Goal: Task Accomplishment & Management: Complete application form

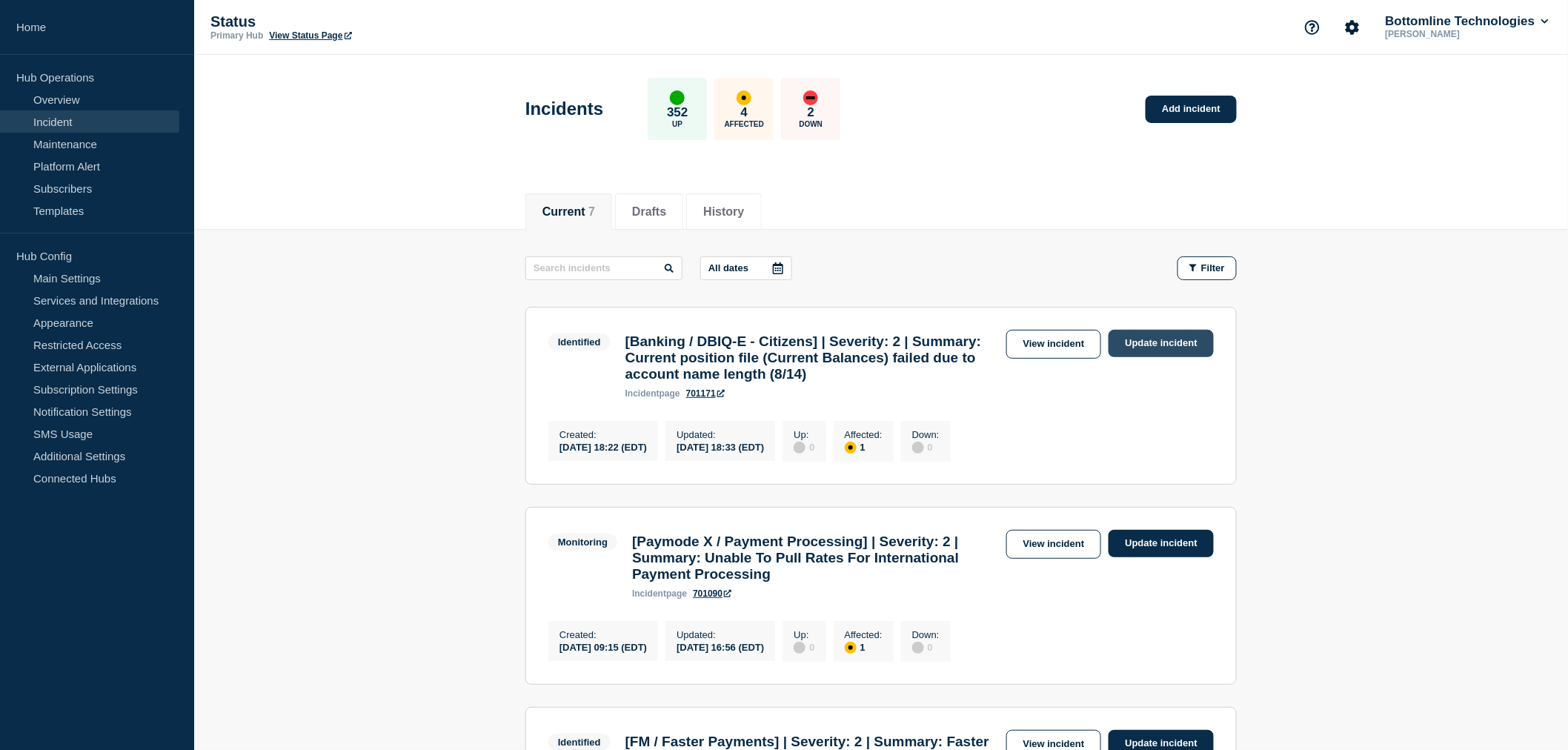
click at [1149, 341] on link "Update incident" at bounding box center [1161, 343] width 105 height 28
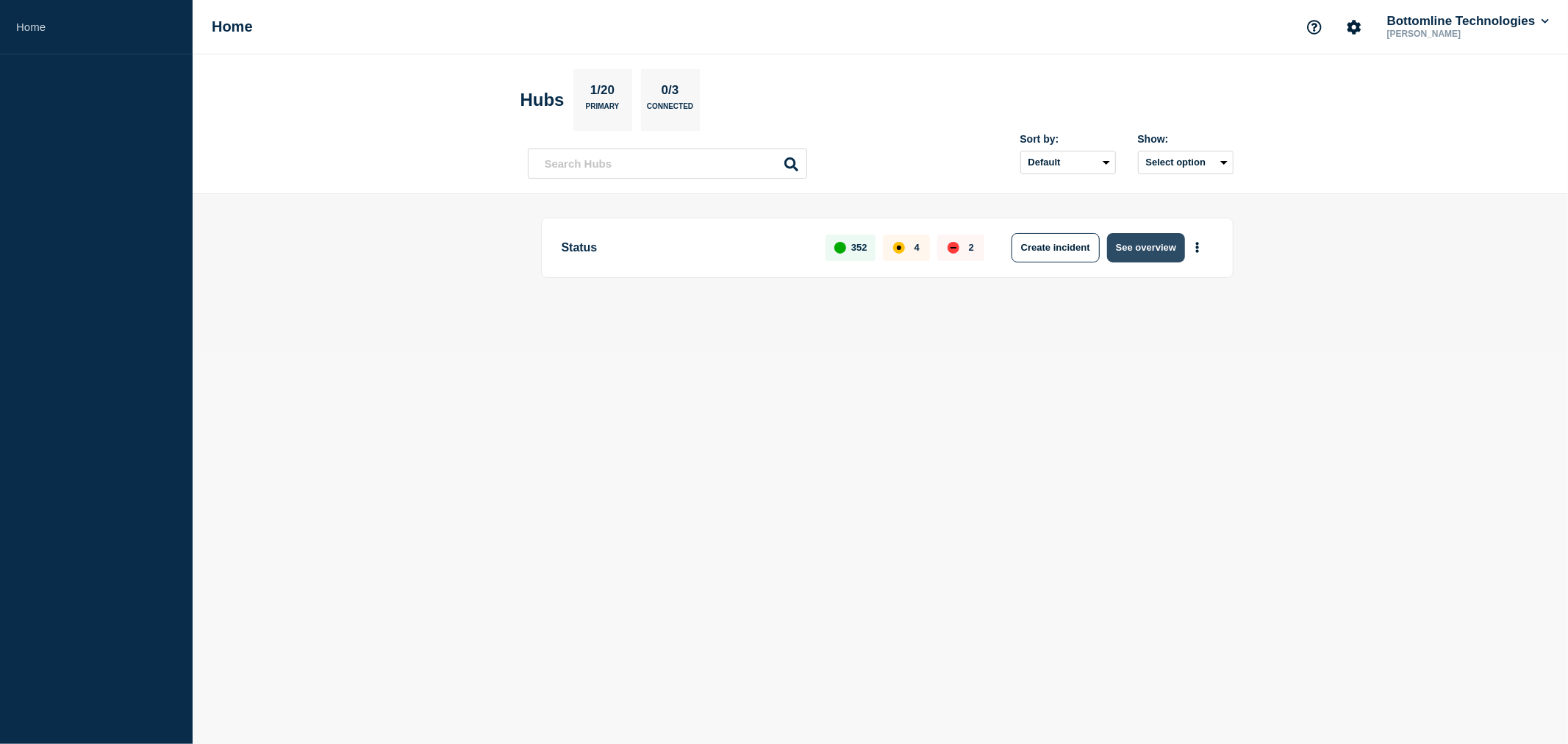
click at [1175, 239] on button "See overview" at bounding box center [1146, 247] width 78 height 29
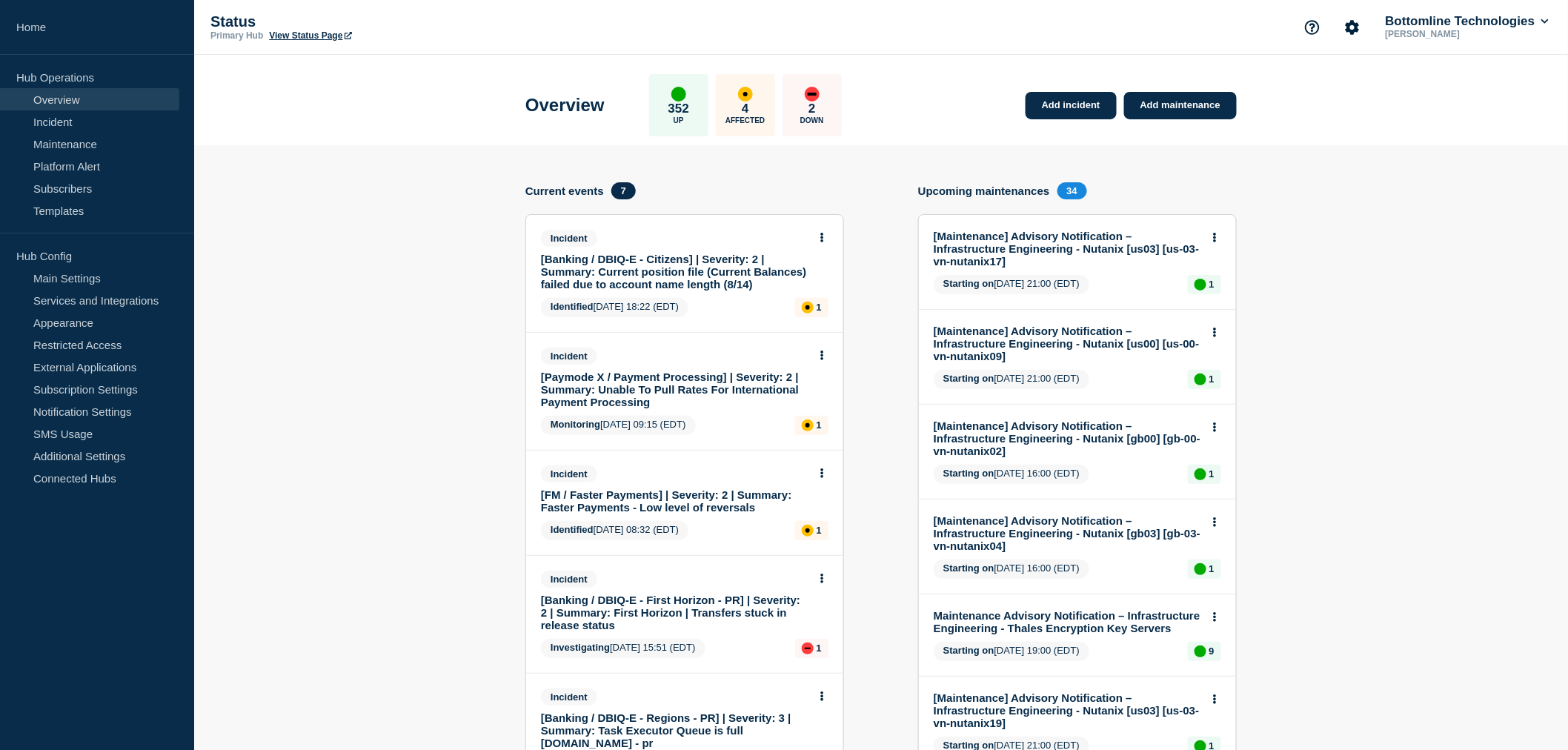
click at [693, 277] on link "[Banking / DBIQ-E - Citizens] | Severity: 2 | Summary: Current position file (C…" at bounding box center [674, 271] width 267 height 37
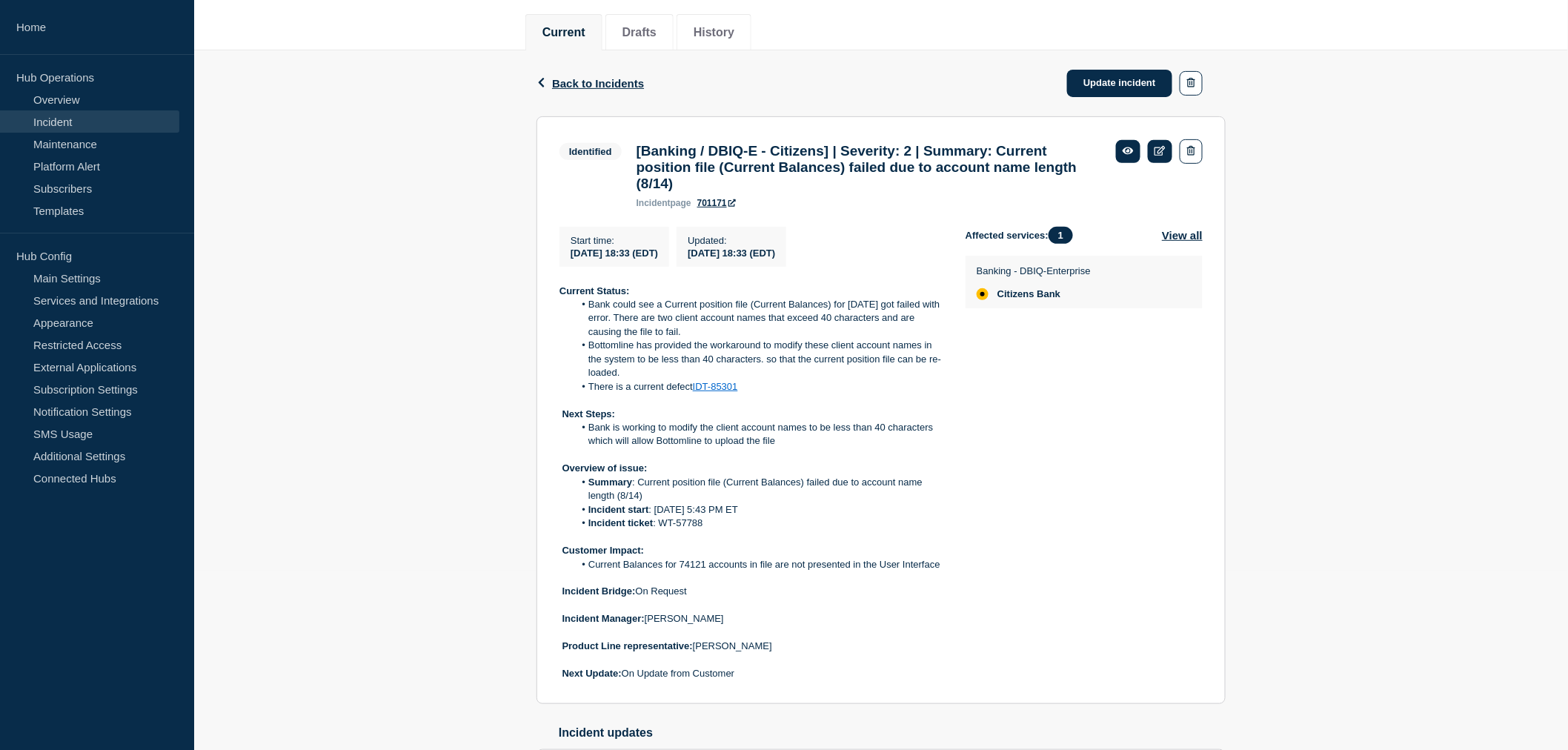
scroll to position [247, 0]
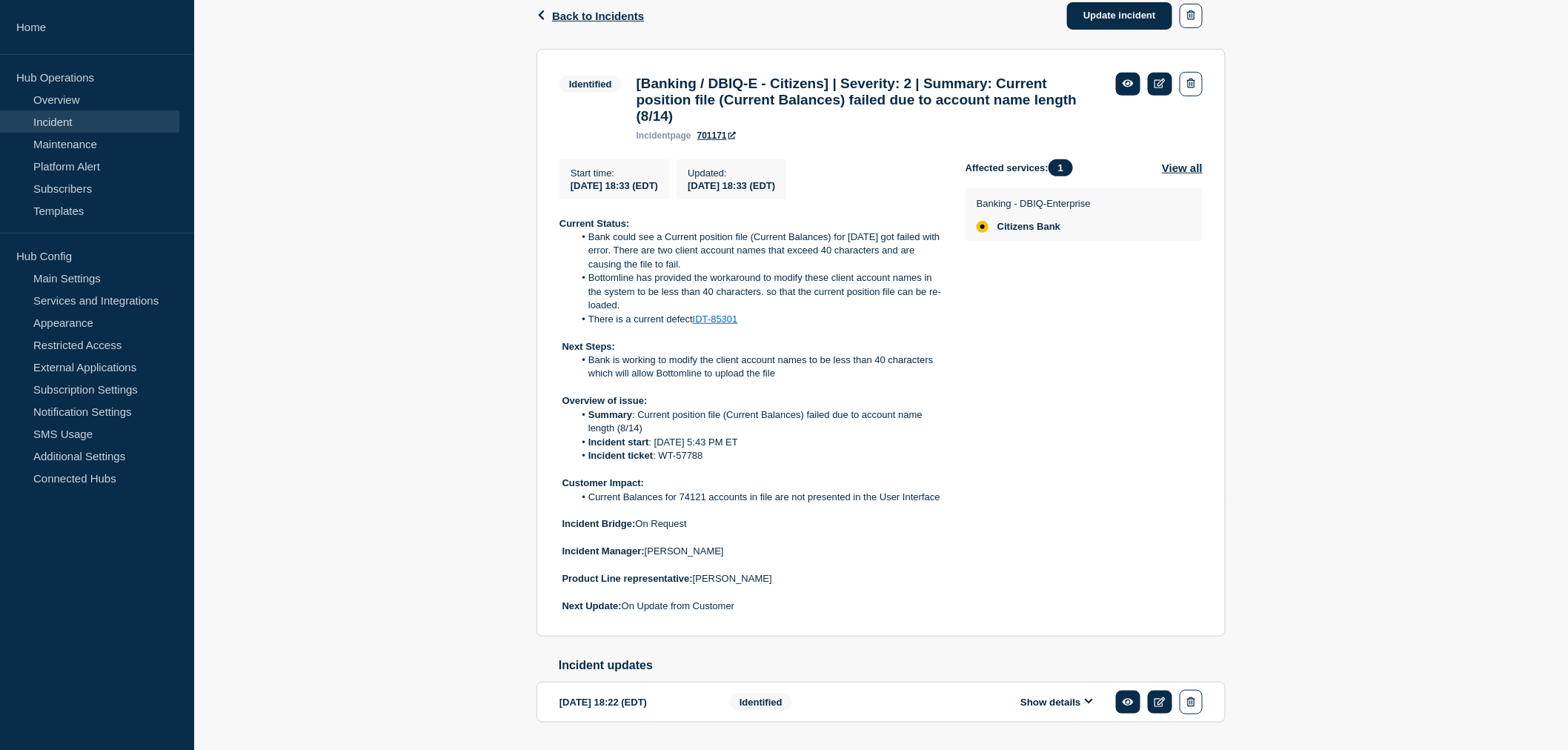
click at [750, 613] on p "Next Update: On Update from Customer" at bounding box center [750, 606] width 382 height 13
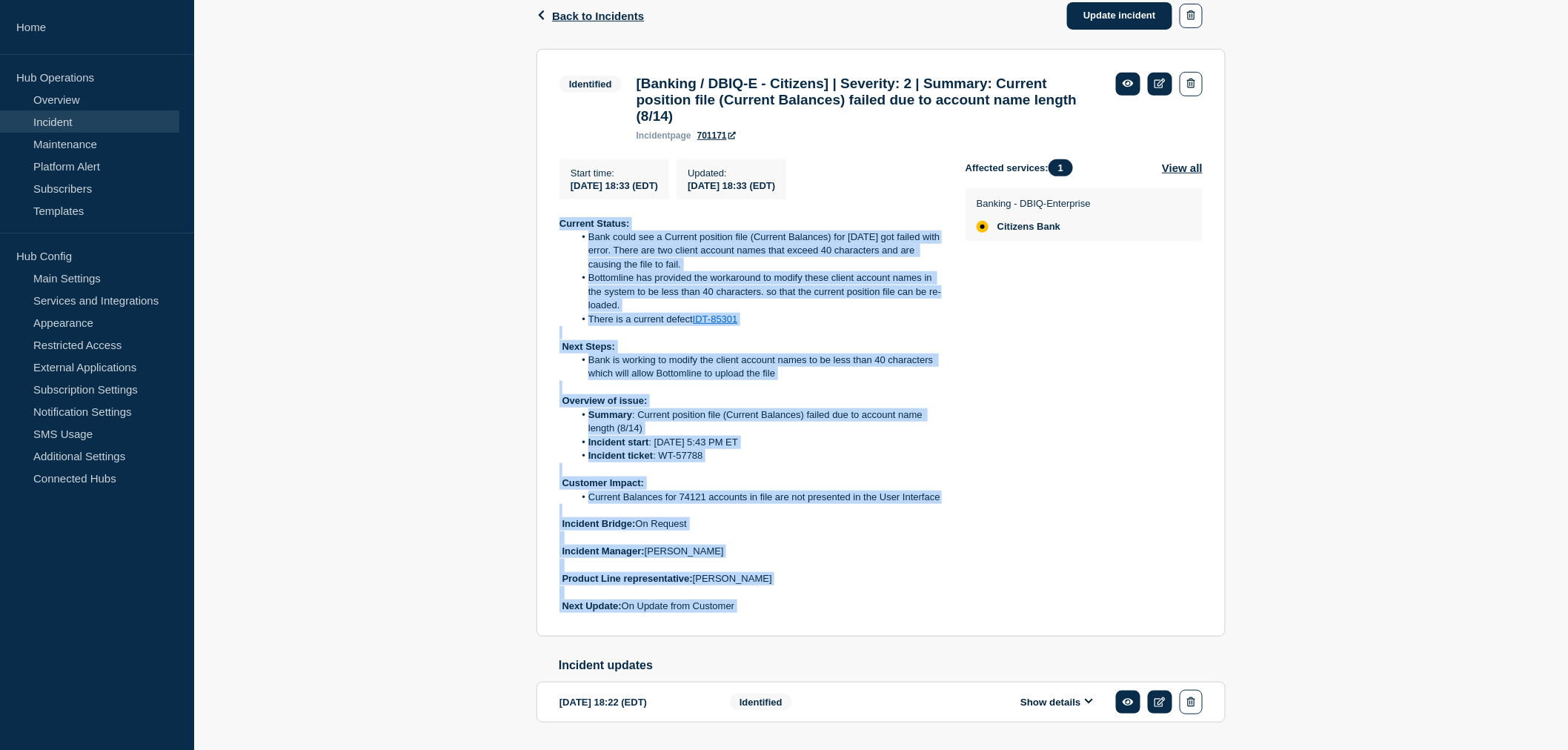
drag, startPoint x: 750, startPoint y: 617, endPoint x: 544, endPoint y: 238, distance: 431.4
click at [544, 238] on section "Identified [Banking / DBIQ-E - Citizens] | Severity: 2 | Summary: Current posit…" at bounding box center [881, 343] width 689 height 588
copy div "Current Status: Bank could see a Current position file (Current Balances) for t…"
click at [782, 599] on p at bounding box center [750, 593] width 382 height 13
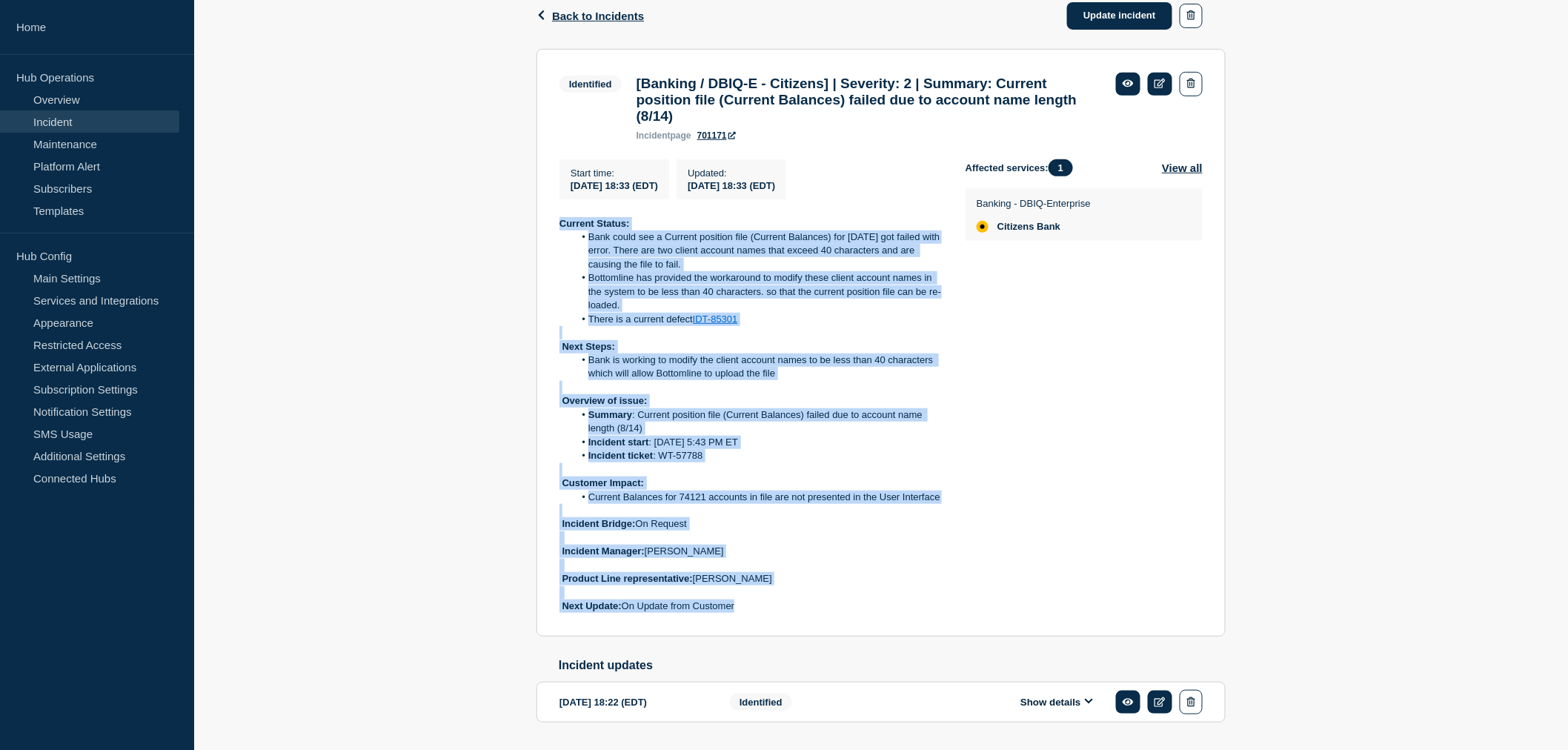
drag, startPoint x: 743, startPoint y: 616, endPoint x: 543, endPoint y: 232, distance: 433.0
click at [543, 232] on section "Identified [Banking / DBIQ-E - Citizens] | Severity: 2 | Summary: Current posit…" at bounding box center [881, 343] width 689 height 588
copy div "Current Status: Bank could see a Current position file (Current Balances) for t…"
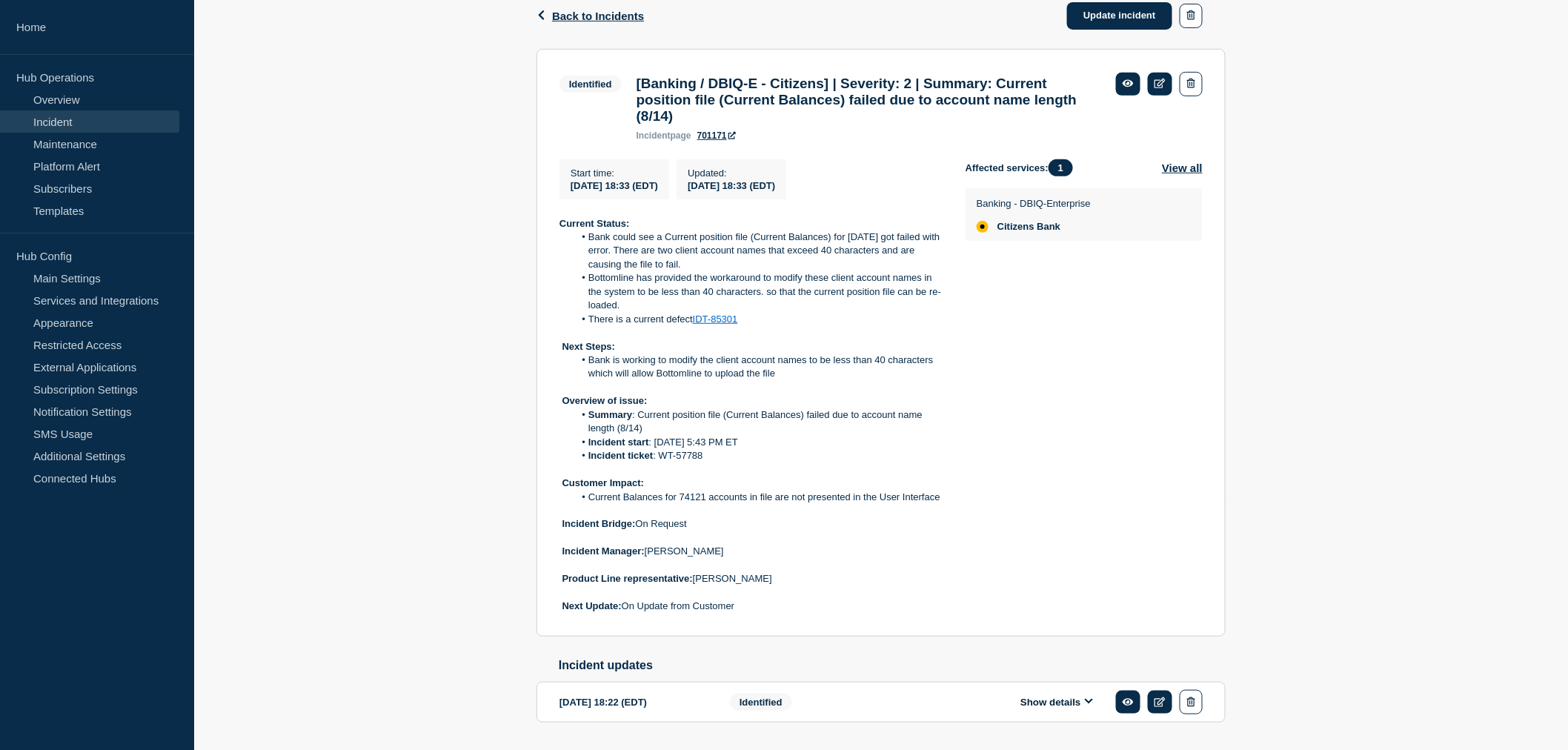
click at [974, 317] on div "Affected services: 1 View all Banking - DBIQ-Enterprise Citizens Bank" at bounding box center [1084, 386] width 237 height 454
click at [1119, 12] on link "Update incident" at bounding box center [1120, 15] width 105 height 28
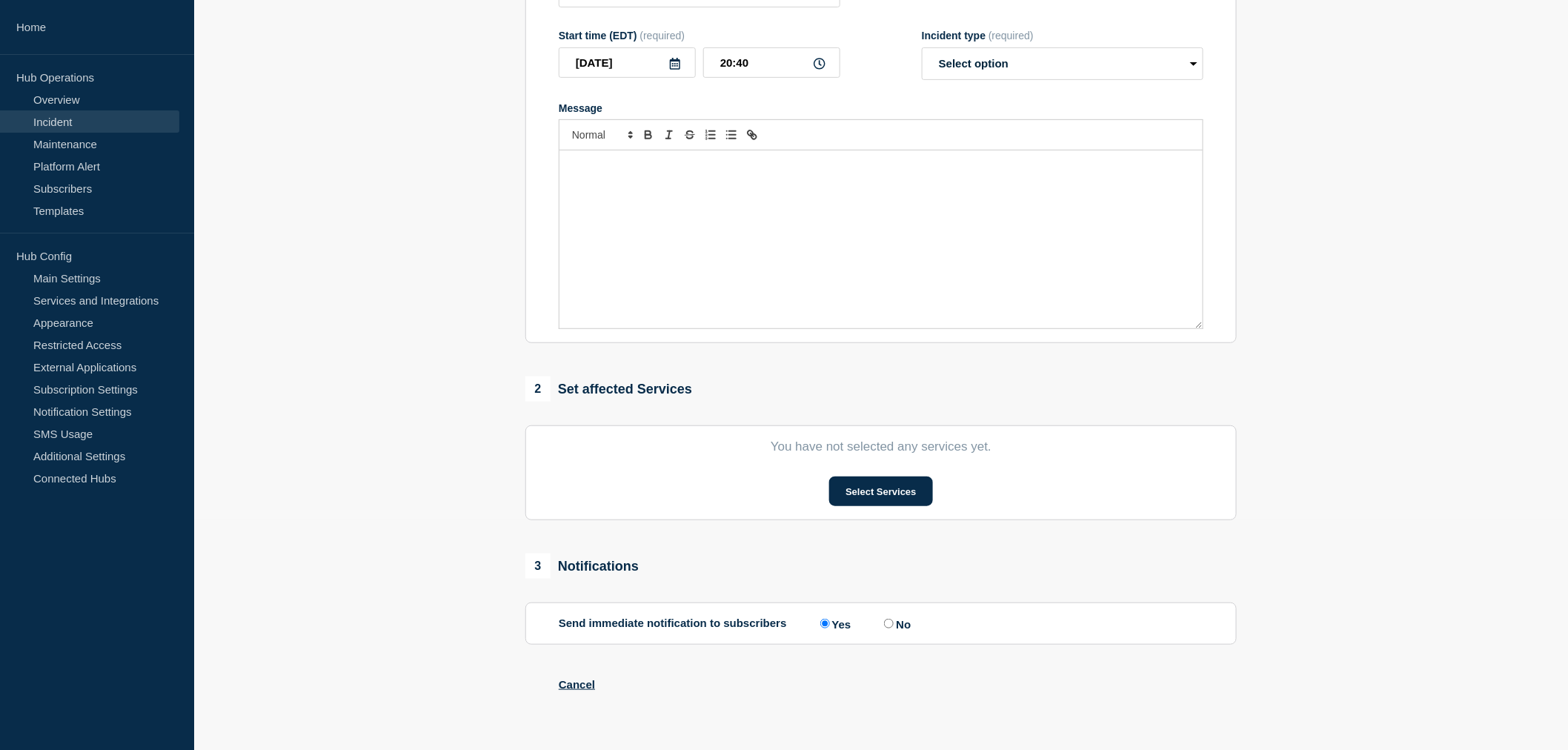
type input "[Banking / DBIQ-E - Citizens] | Severity: 2 | Summary: Current position file (C…"
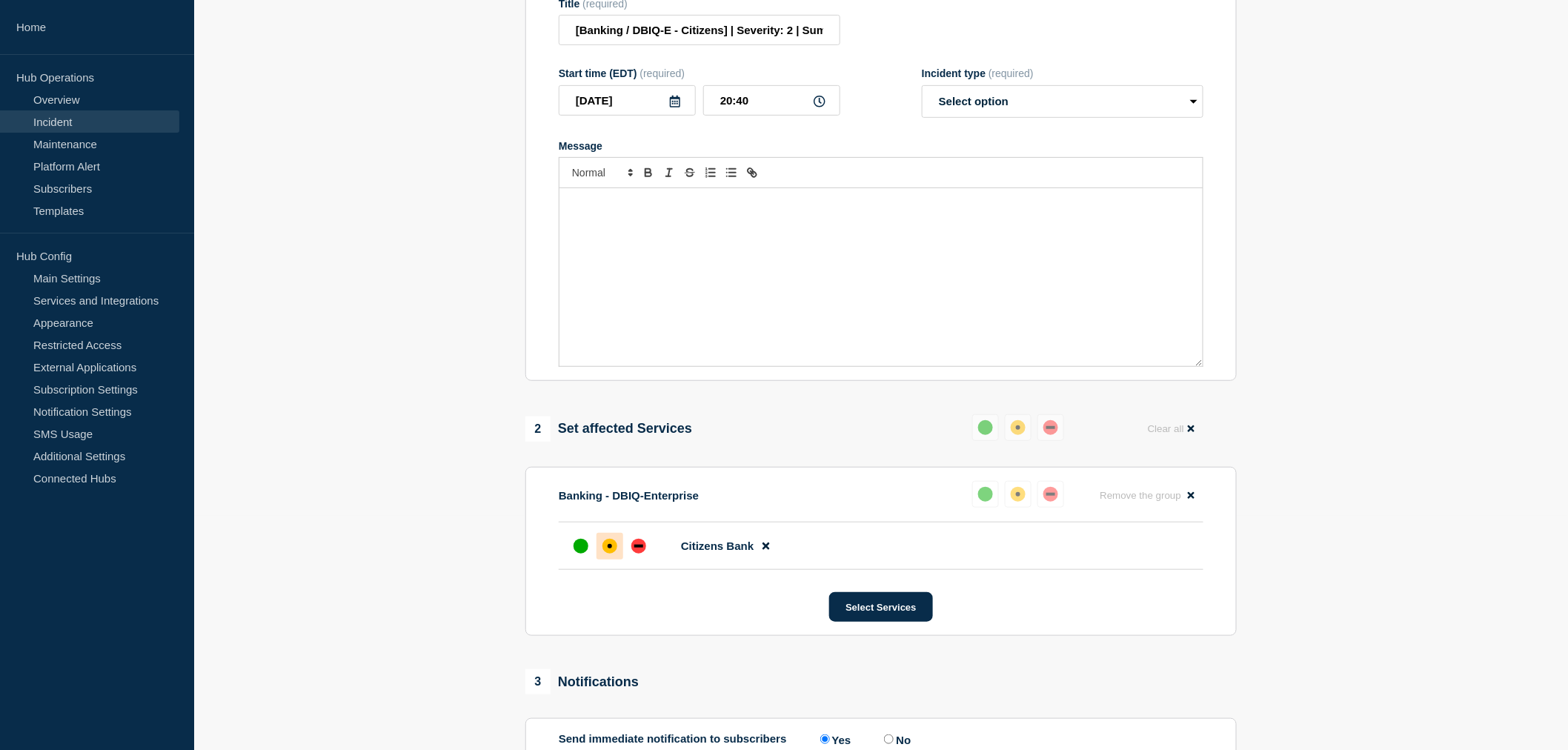
scroll to position [247, 0]
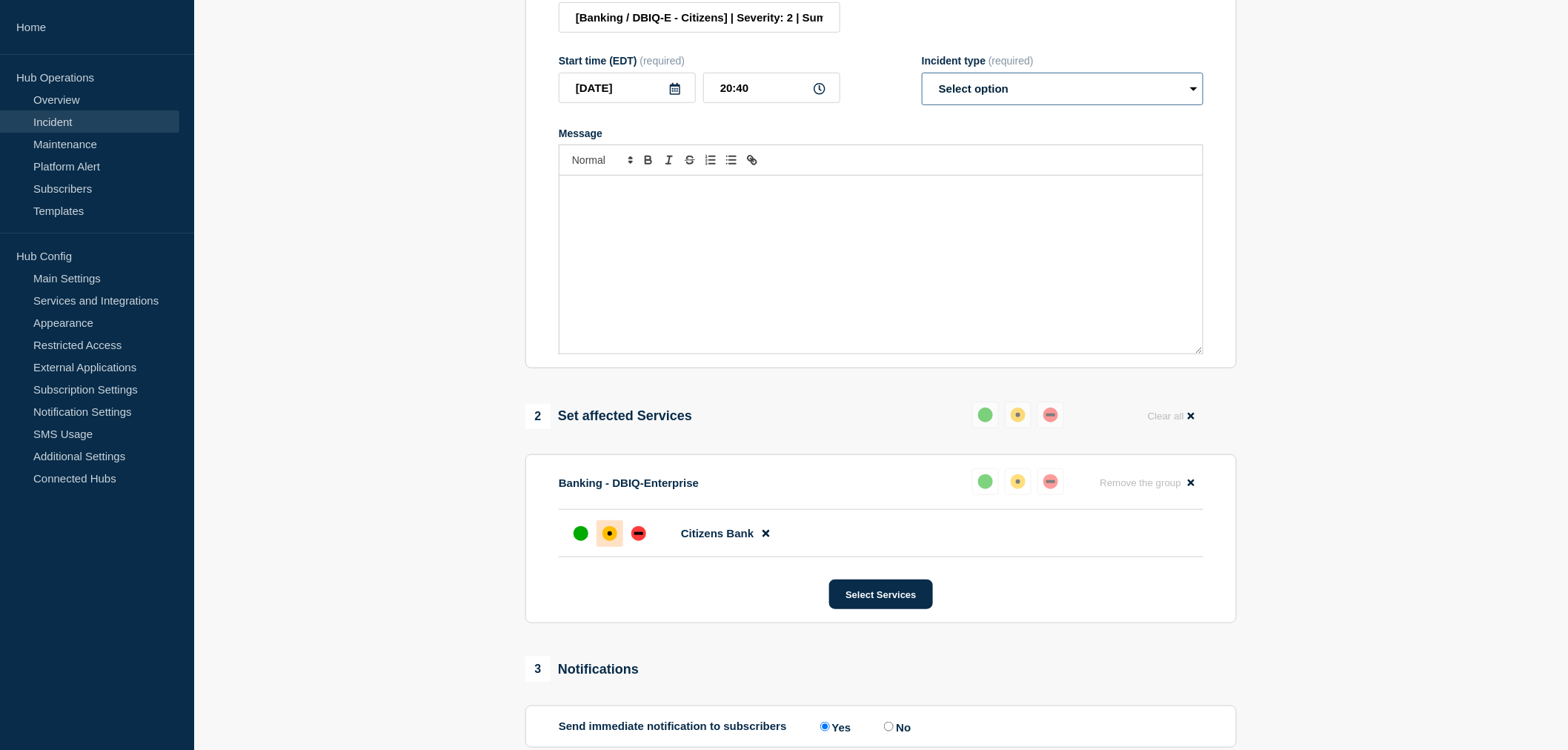
click at [978, 105] on select "Select option Investigating Identified Monitoring Resolved" at bounding box center [1063, 89] width 281 height 33
select select "resolved"
click at [922, 105] on select "Select option Investigating Identified Monitoring Resolved" at bounding box center [1063, 89] width 281 height 33
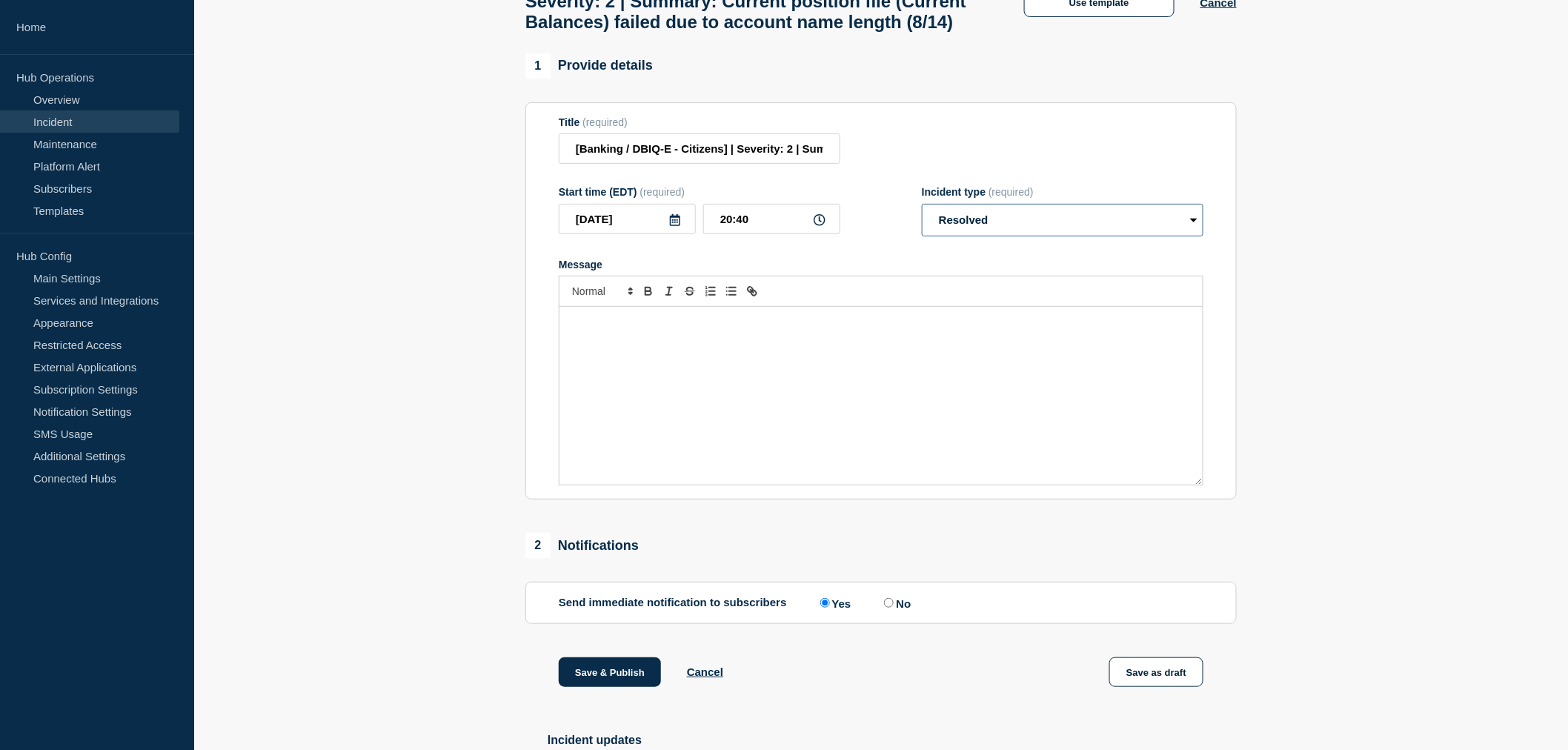
scroll to position [0, 0]
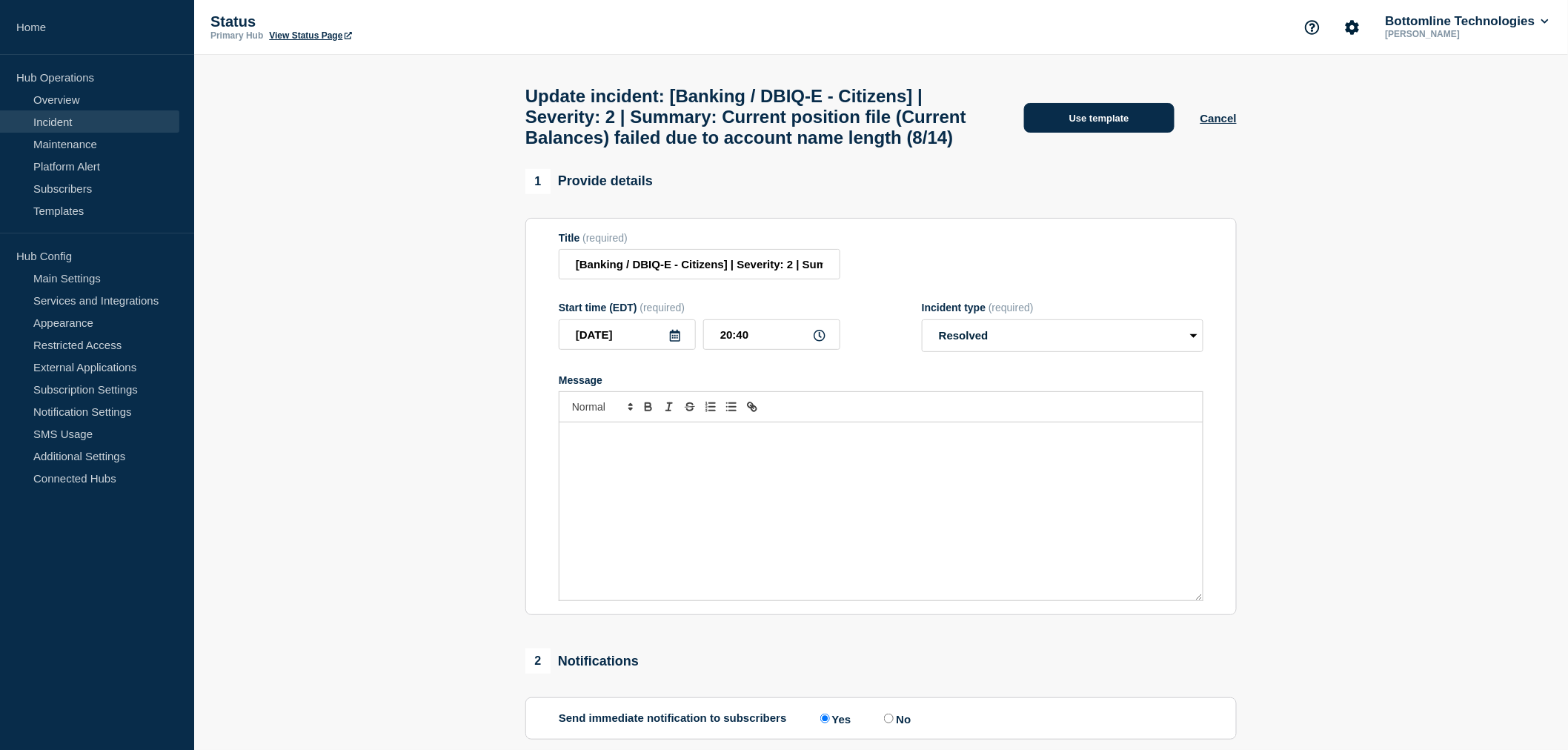
click at [1086, 129] on button "Use template" at bounding box center [1099, 118] width 150 height 30
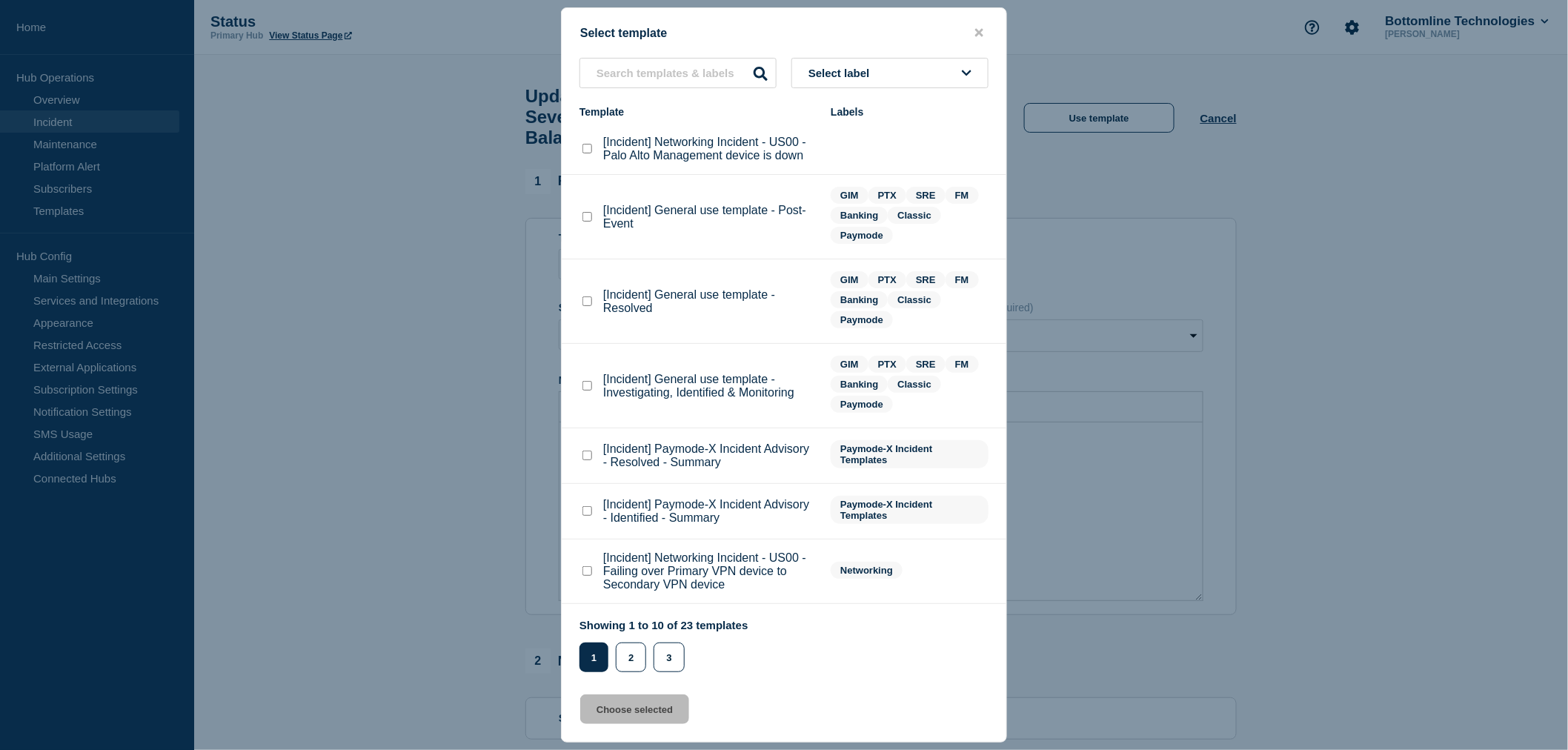
click at [583, 301] on checkbox"] "[Incident] General use template - Resolved checkbox" at bounding box center [587, 302] width 10 height 10
checkbox checkbox"] "true"
click at [634, 707] on button "Choose selected" at bounding box center [635, 709] width 109 height 30
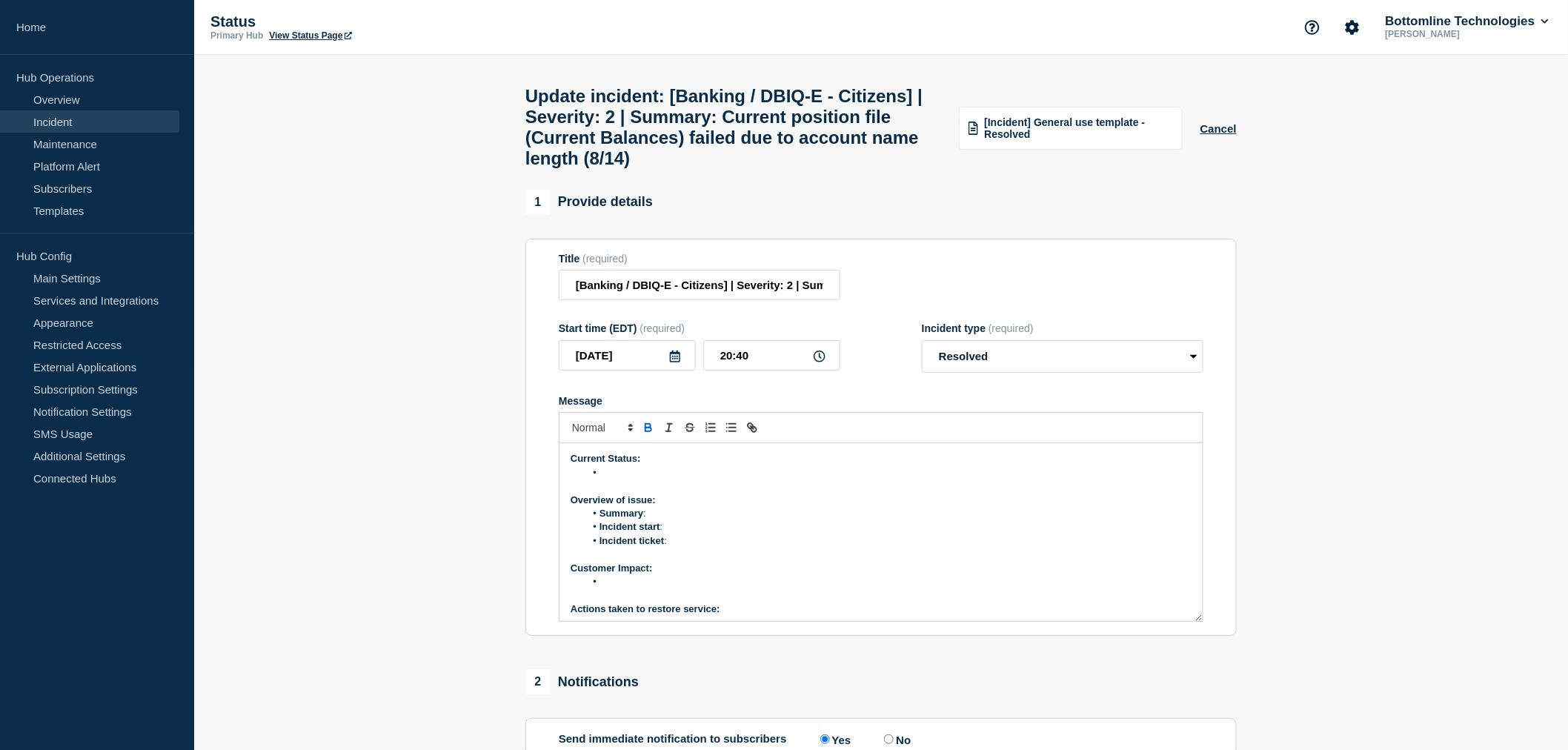
click at [617, 480] on li "Message" at bounding box center [888, 473] width 607 height 13
click at [613, 480] on li "Message" at bounding box center [888, 473] width 607 height 13
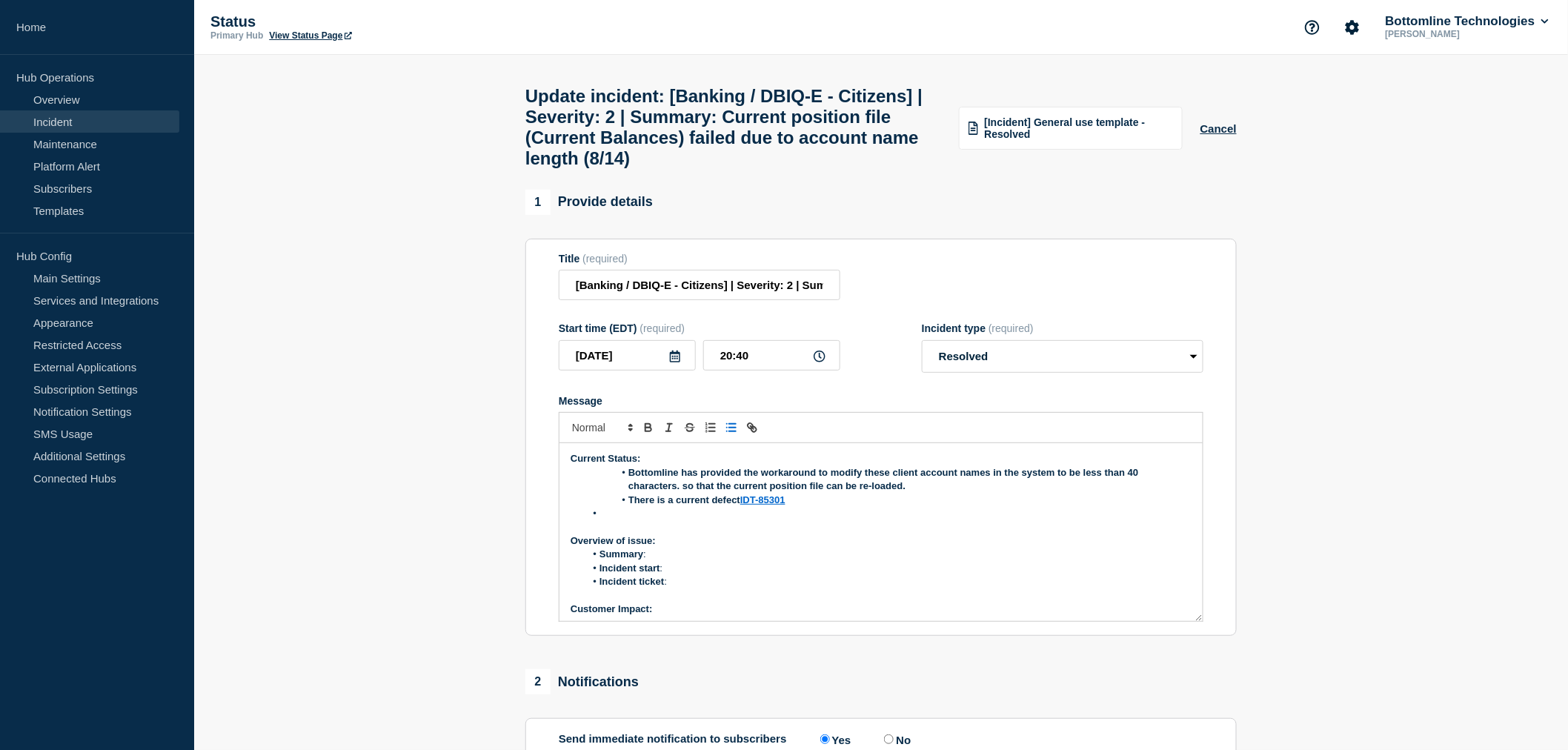
click at [631, 487] on strong "Bottomline has provided the workaround to modify these client account names in …" at bounding box center [885, 480] width 513 height 25
click at [628, 507] on span "Message" at bounding box center [628, 500] width 0 height 13
click at [605, 520] on li "Message" at bounding box center [888, 513] width 607 height 13
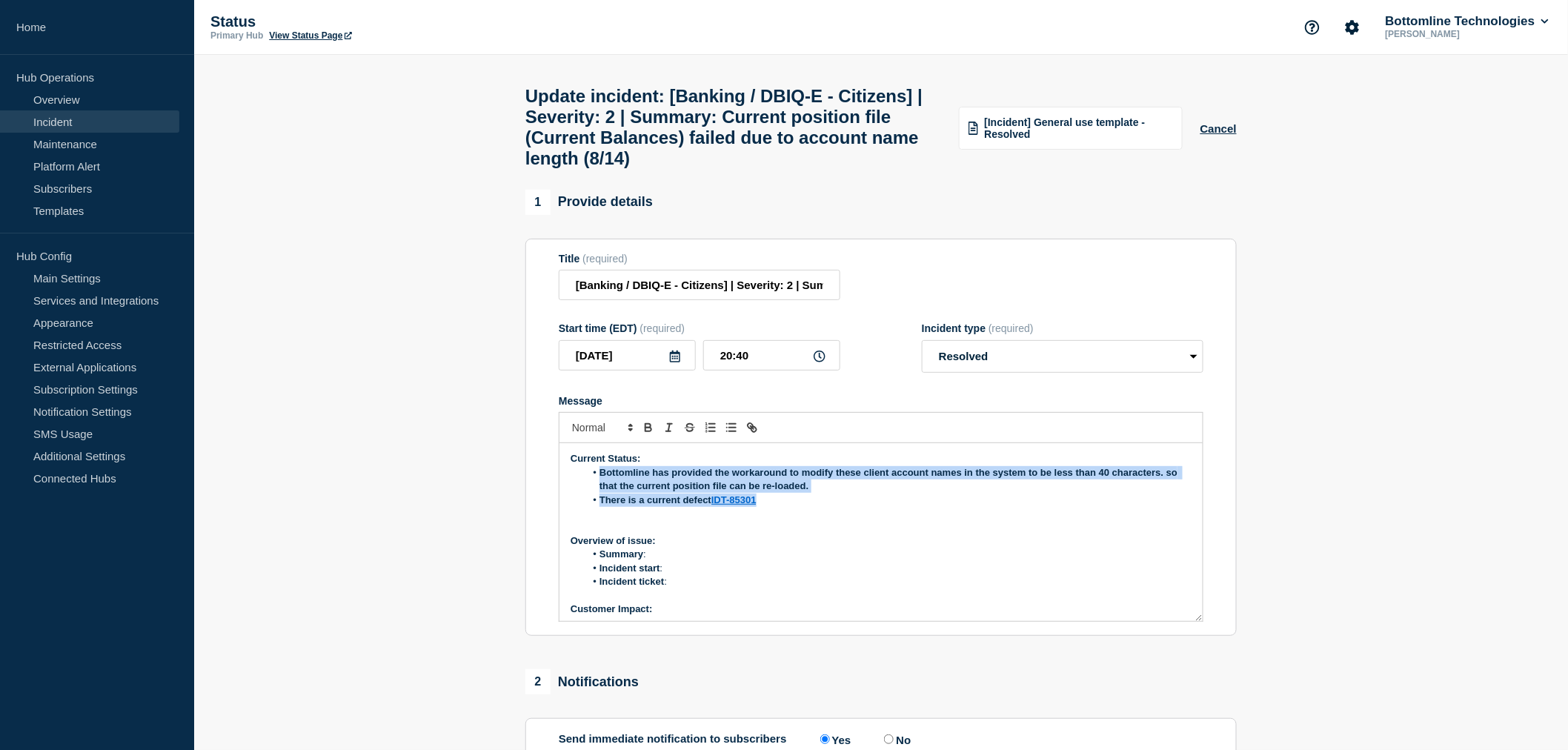
drag, startPoint x: 772, startPoint y: 524, endPoint x: 594, endPoint y: 497, distance: 180.0
click at [594, 497] on ol "Bottomline has provided the workaround to modify these client account names in …" at bounding box center [881, 487] width 621 height 41
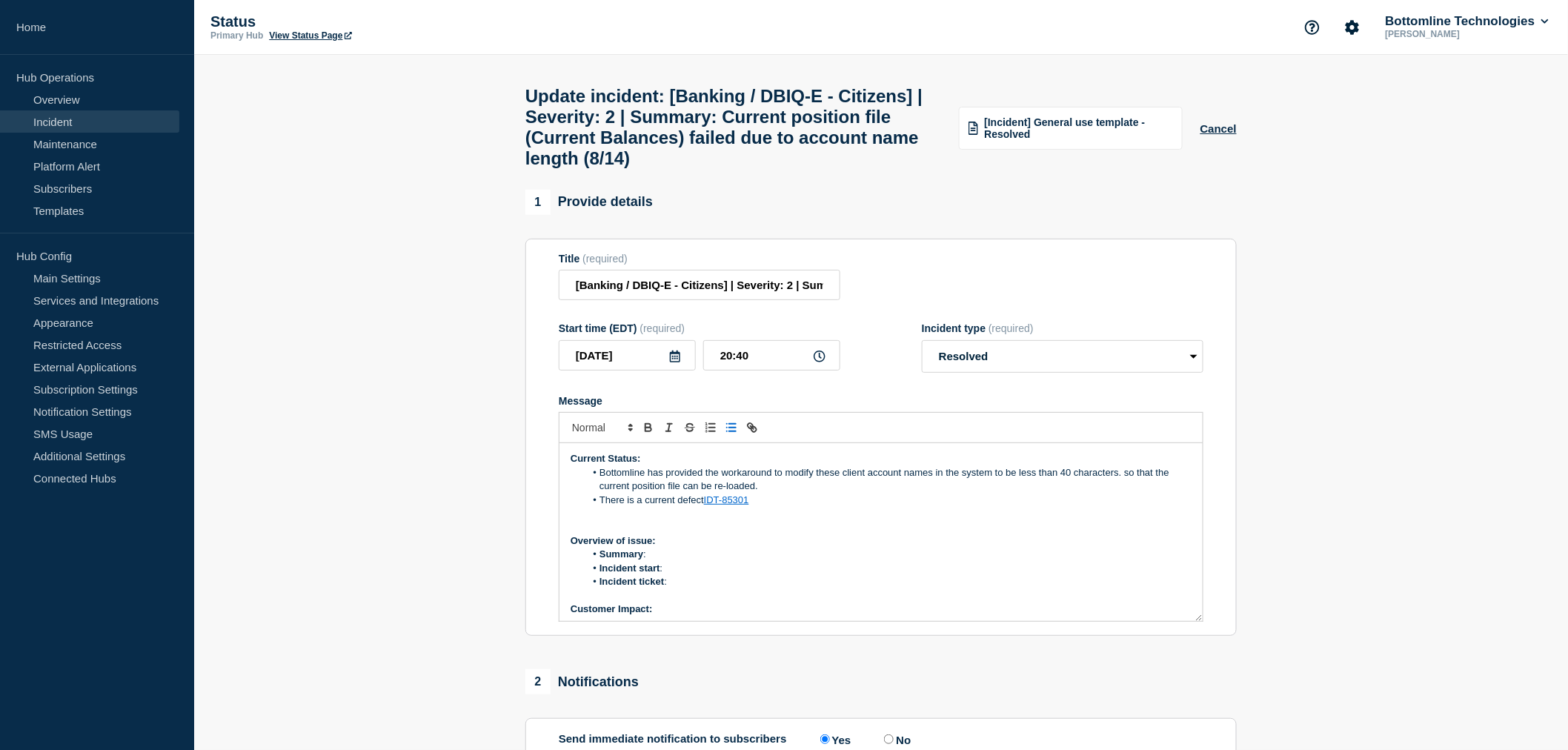
click at [728, 534] on p "Message" at bounding box center [881, 527] width 621 height 13
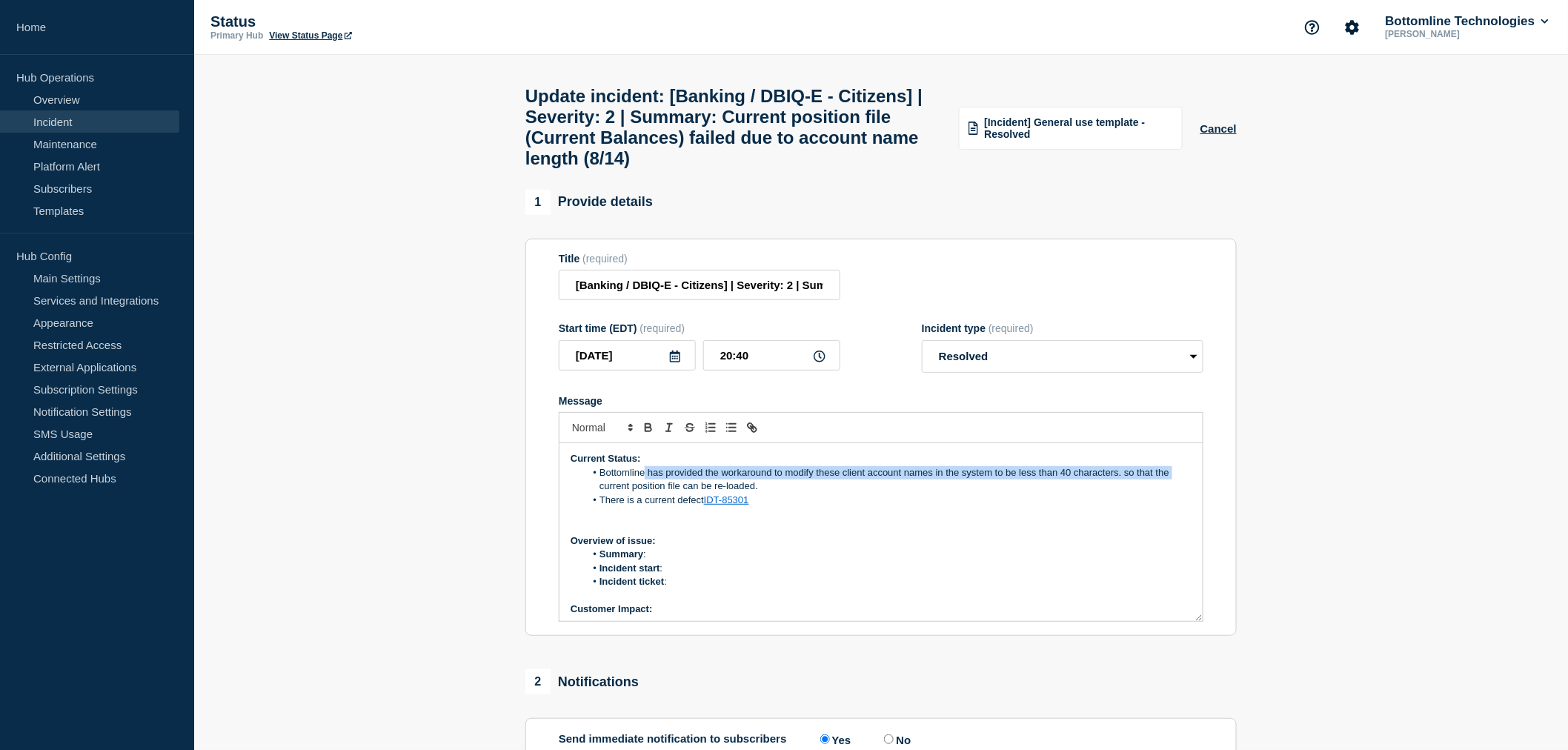
drag, startPoint x: 645, startPoint y: 489, endPoint x: 1176, endPoint y: 489, distance: 531.0
click at [1176, 489] on li "Bottomline has provided the workaround to modify these client account names in …" at bounding box center [888, 480] width 607 height 28
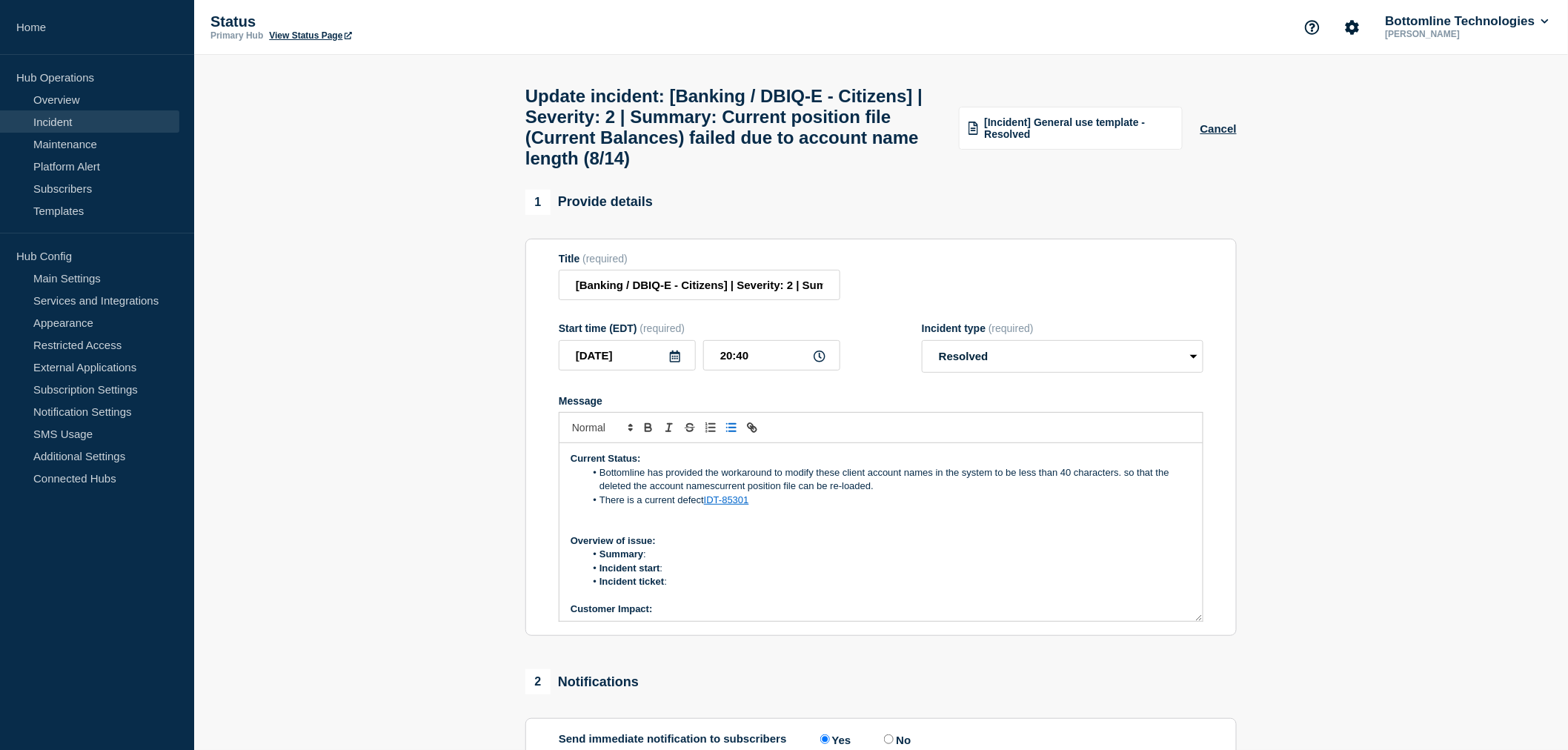
click at [651, 492] on li "Bottomline has provided the workaround to modify these client account names in …" at bounding box center [888, 480] width 607 height 28
drag, startPoint x: 648, startPoint y: 487, endPoint x: 1176, endPoint y: 489, distance: 528.0
click at [1176, 489] on li "Bottomline has provided the workaround to modify these client account names in …" at bounding box center [888, 480] width 607 height 28
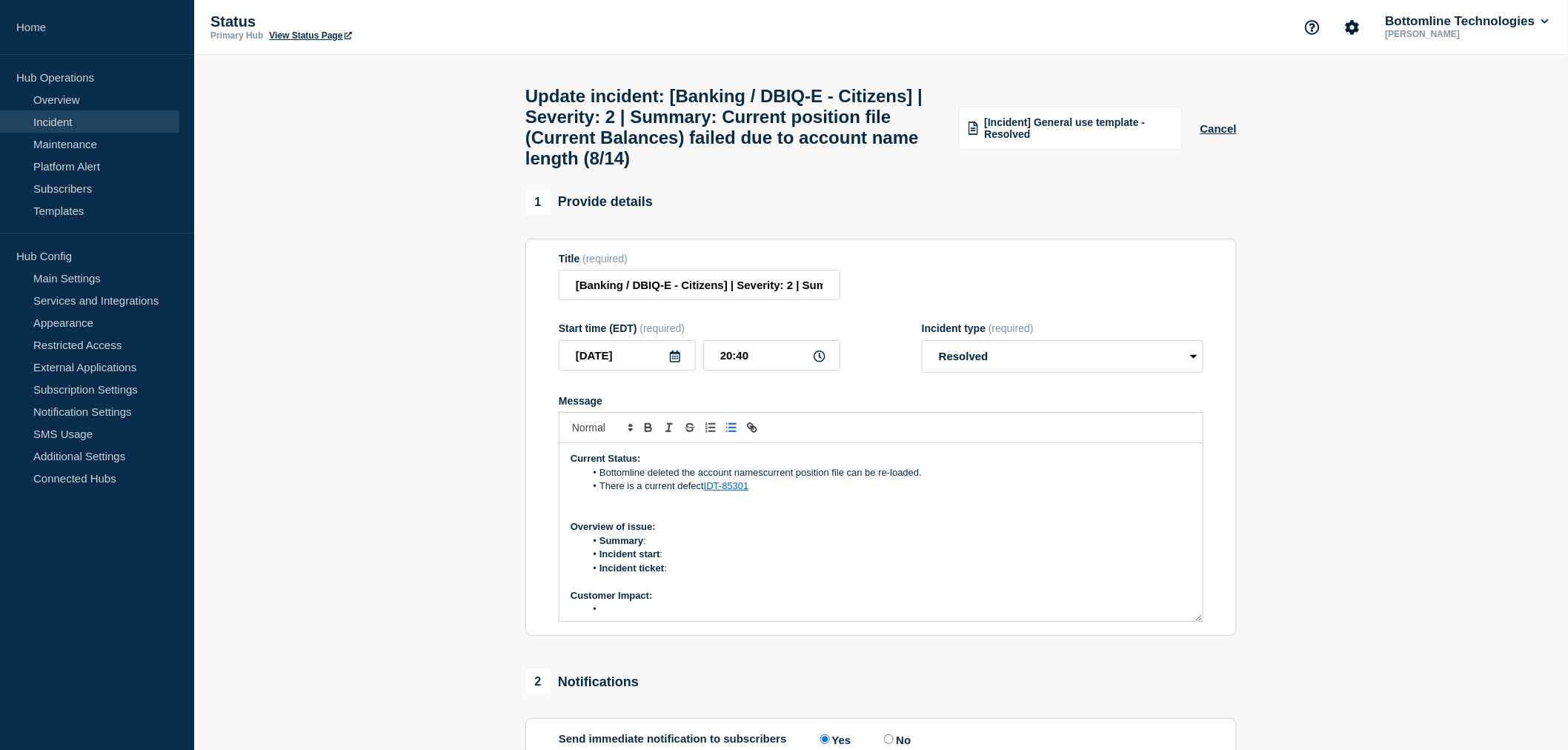
click at [736, 480] on li "Bottomline deleted the account namescurrent position file can be re-loaded." at bounding box center [888, 473] width 607 height 13
click at [738, 480] on li "Bottomline deleted the account records for namescurrent position file can be re…" at bounding box center [888, 473] width 607 height 13
click at [785, 480] on li "Bottomline deleted the account records for namescurrent position file can be re…" at bounding box center [888, 473] width 607 height 13
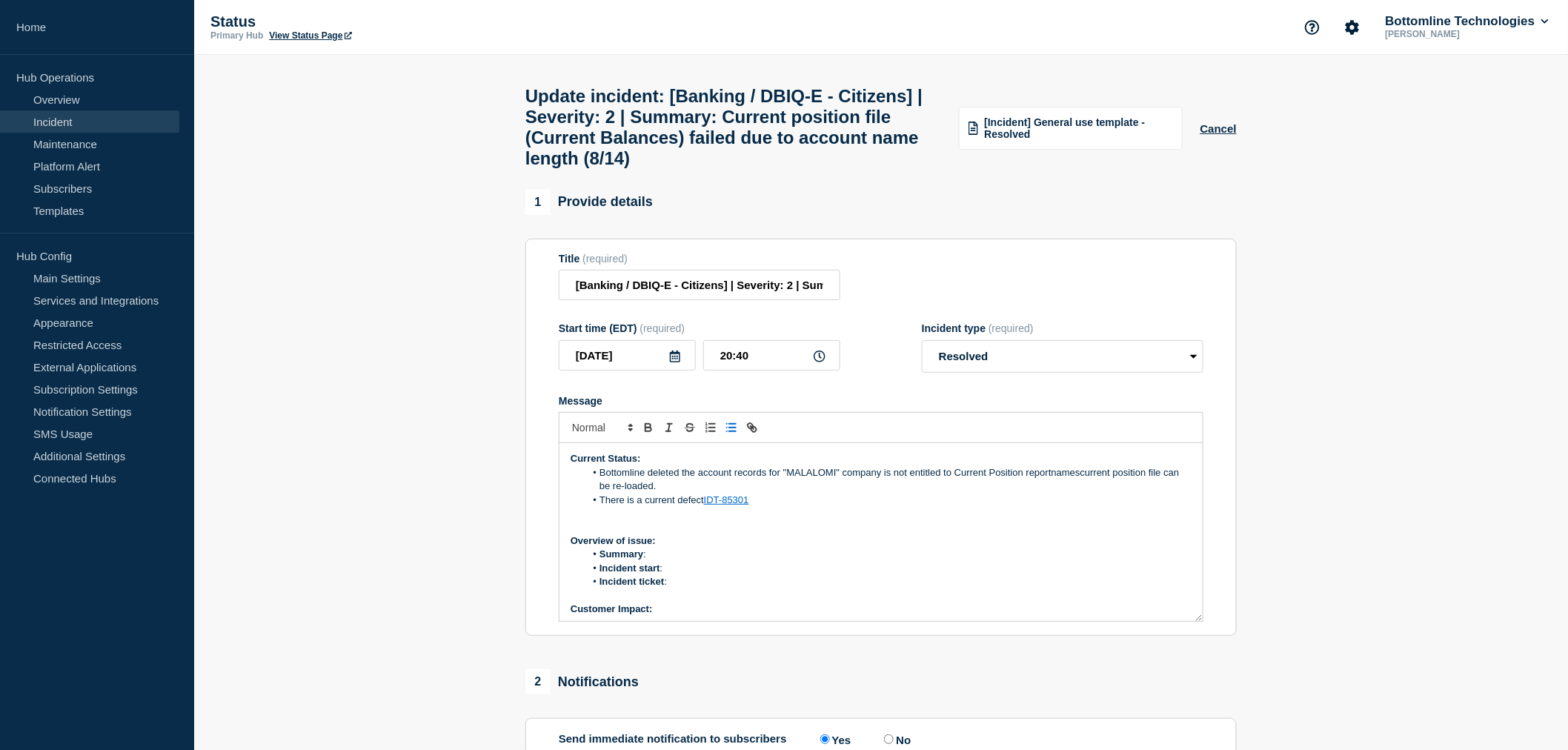
click at [890, 489] on li "Bottomline deleted the account records for "MALALOMI" company is not entitled t…" at bounding box center [888, 480] width 607 height 28
click at [1047, 488] on li "Bottomline deleted the account records for "MALALOMI" company ( not entitled to…" at bounding box center [888, 480] width 607 height 28
click at [1057, 491] on li "Bottomline deleted the account records for "MALALOMI" company ( not entitled to…" at bounding box center [888, 480] width 607 height 28
drag, startPoint x: 1053, startPoint y: 489, endPoint x: 1082, endPoint y: 486, distance: 29.2
click at [1082, 486] on li "Bottomline deleted the account records for "MALALOMI" company ( not entitled to…" at bounding box center [888, 480] width 607 height 28
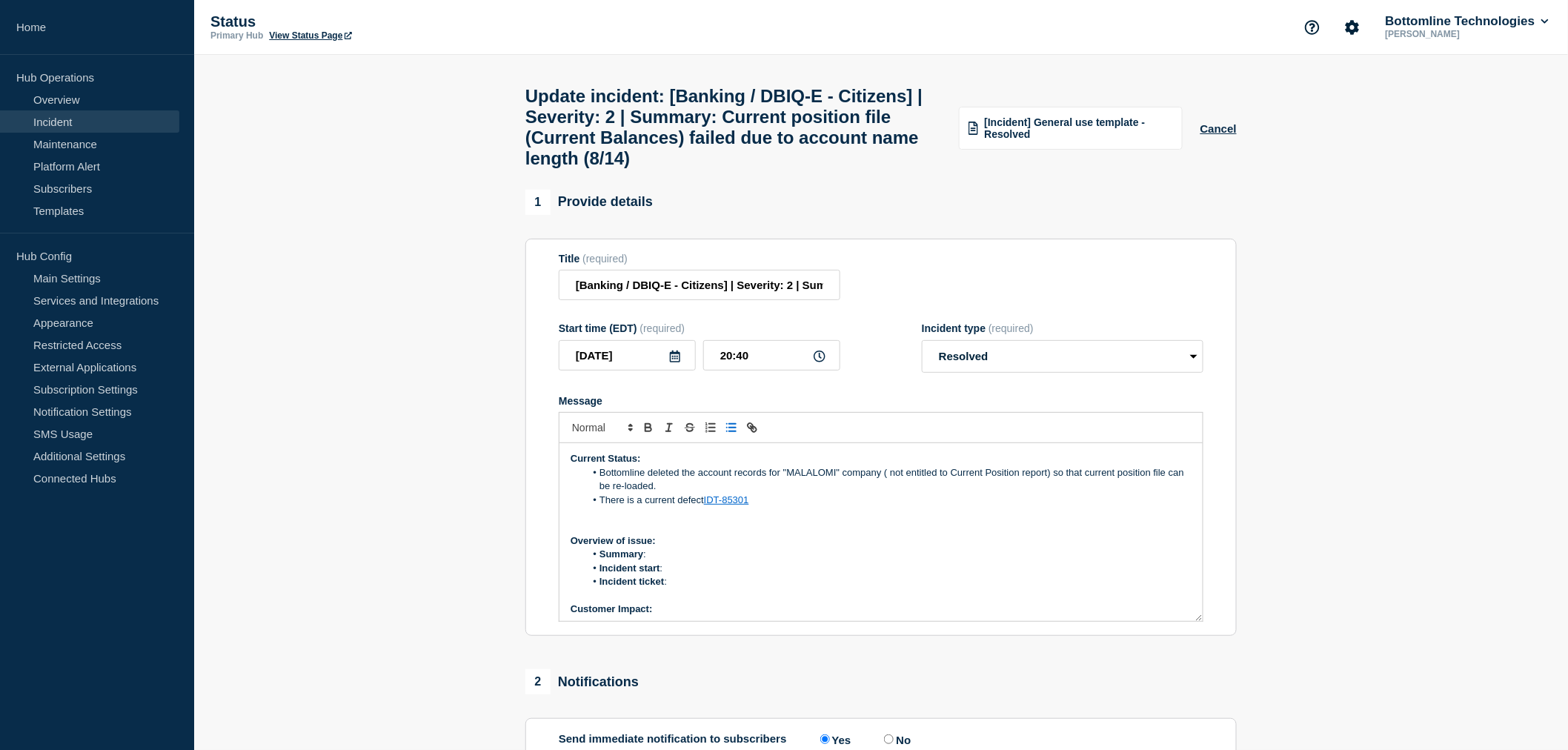
click at [689, 493] on li "Bottomline deleted the account records for "MALALOMI" company ( not entitled to…" at bounding box center [888, 480] width 607 height 28
click at [652, 576] on li "Summary :" at bounding box center [888, 569] width 607 height 13
drag, startPoint x: 680, startPoint y: 616, endPoint x: 623, endPoint y: 596, distance: 60.4
click at [658, 602] on li "Incident ticket :" at bounding box center [888, 596] width 607 height 13
drag, startPoint x: 623, startPoint y: 596, endPoint x: 609, endPoint y: 587, distance: 16.6
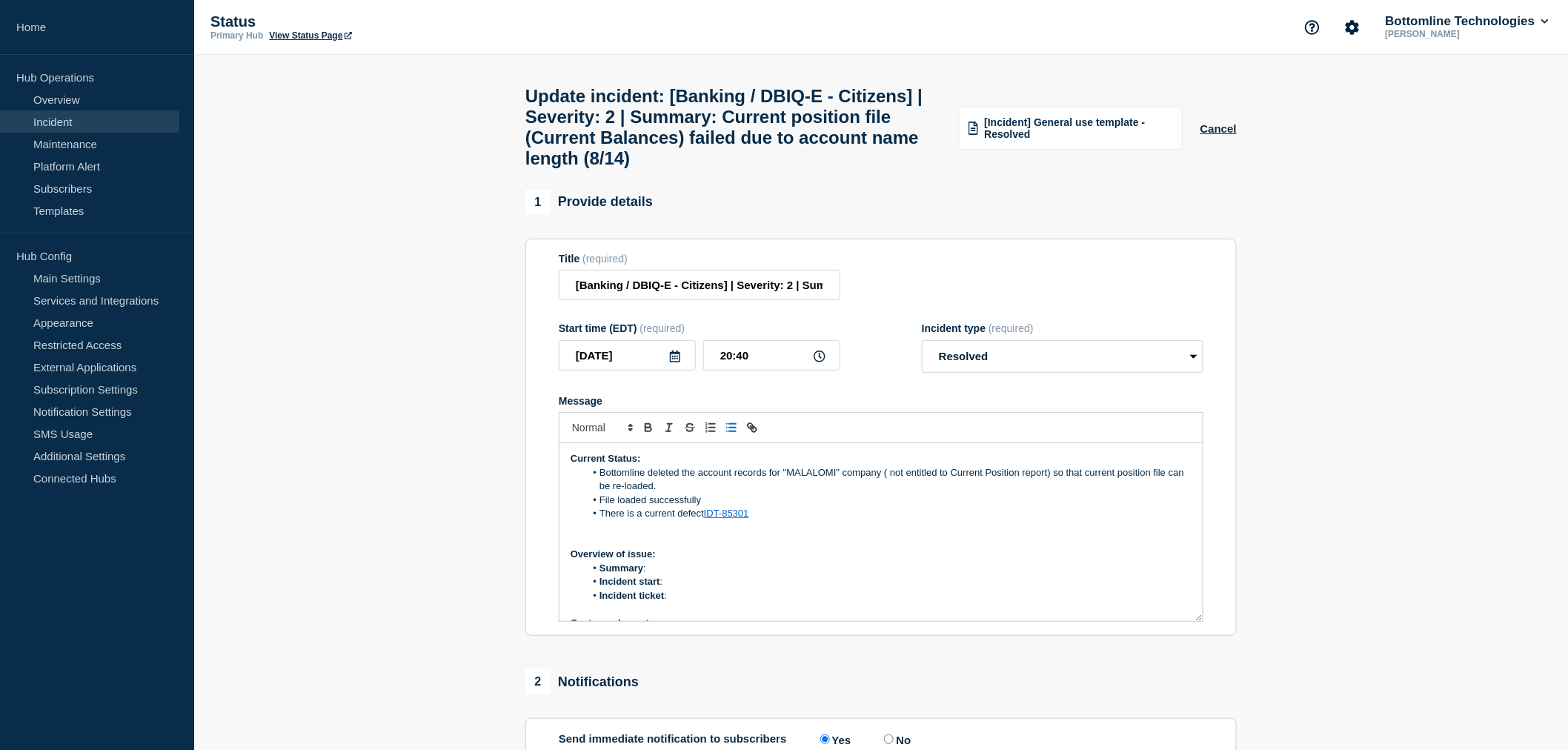
click at [604, 585] on ol "Summary : Incident start : Incident ticket :" at bounding box center [881, 582] width 621 height 41
click at [683, 602] on li "Incident ticket :" at bounding box center [888, 596] width 607 height 13
drag, startPoint x: 647, startPoint y: 606, endPoint x: 601, endPoint y: 584, distance: 51.0
click at [601, 584] on ol "Summary : Incident start : Incident ticket :" at bounding box center [881, 582] width 621 height 41
click at [628, 574] on strong "Summary: Current position file (Current Balances) failed due to account name le…" at bounding box center [836, 568] width 416 height 11
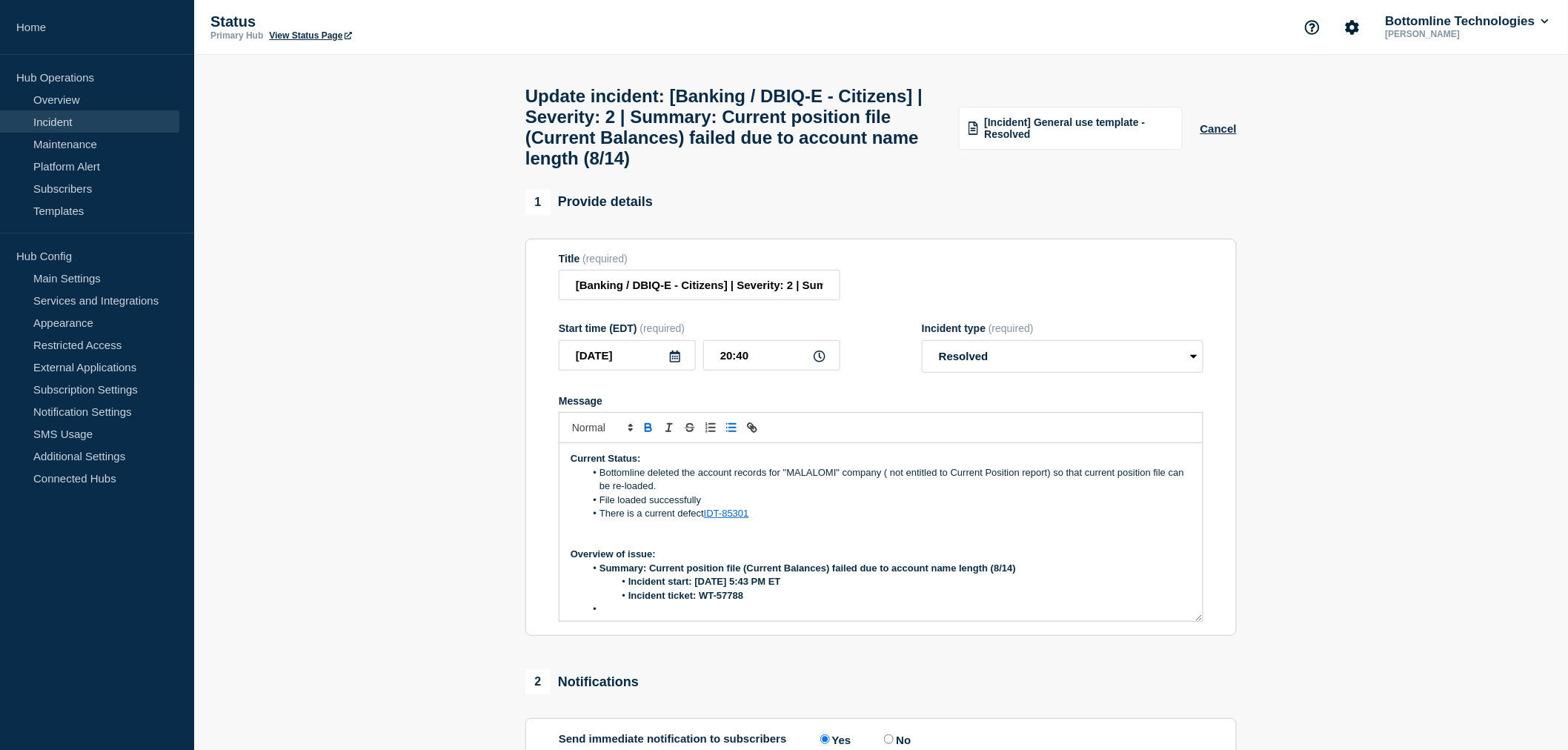
click at [627, 589] on li "Incident start: 08/14/2025 5:43 PM ET" at bounding box center [888, 582] width 607 height 13
click at [628, 602] on strong "Incident ticket: WT-57788" at bounding box center [685, 596] width 115 height 11
click at [610, 616] on li "Message" at bounding box center [888, 609] width 607 height 13
drag, startPoint x: 652, startPoint y: 584, endPoint x: 1024, endPoint y: 585, distance: 372.0
click at [1024, 576] on li "Summary: Current position file (Current Balances) failed due to account name le…" at bounding box center [888, 569] width 607 height 13
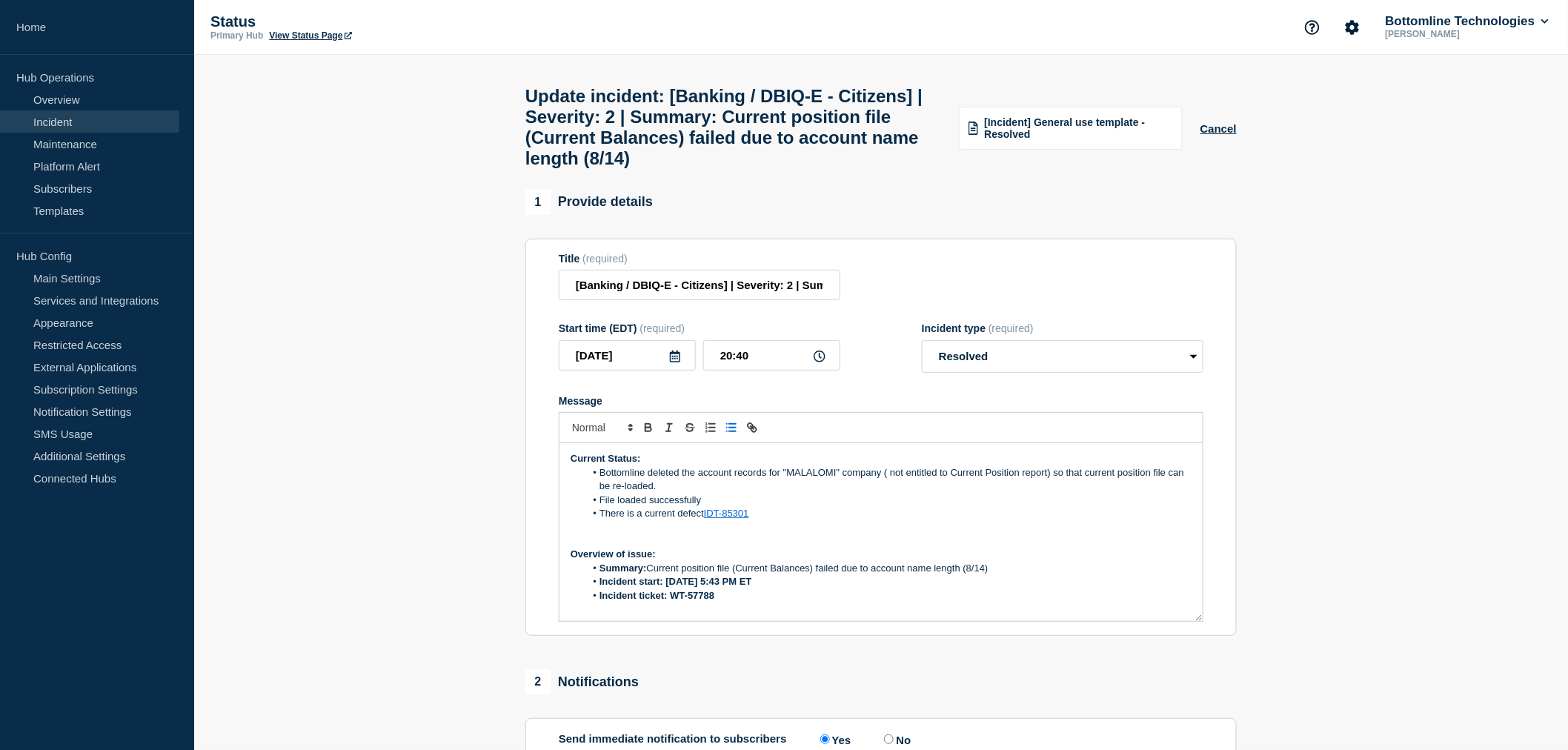
click at [775, 589] on li "Incident start: 08/14/2025 5:43 PM ET" at bounding box center [888, 582] width 607 height 13
drag, startPoint x: 775, startPoint y: 599, endPoint x: 671, endPoint y: 595, distance: 104.1
click at [671, 589] on li "Incident start: 08/14/2025 5:43 PM ET" at bounding box center [888, 582] width 607 height 13
drag, startPoint x: 716, startPoint y: 612, endPoint x: 673, endPoint y: 609, distance: 43.1
click at [673, 602] on li "Incident ticket: WT-57788" at bounding box center [888, 596] width 607 height 13
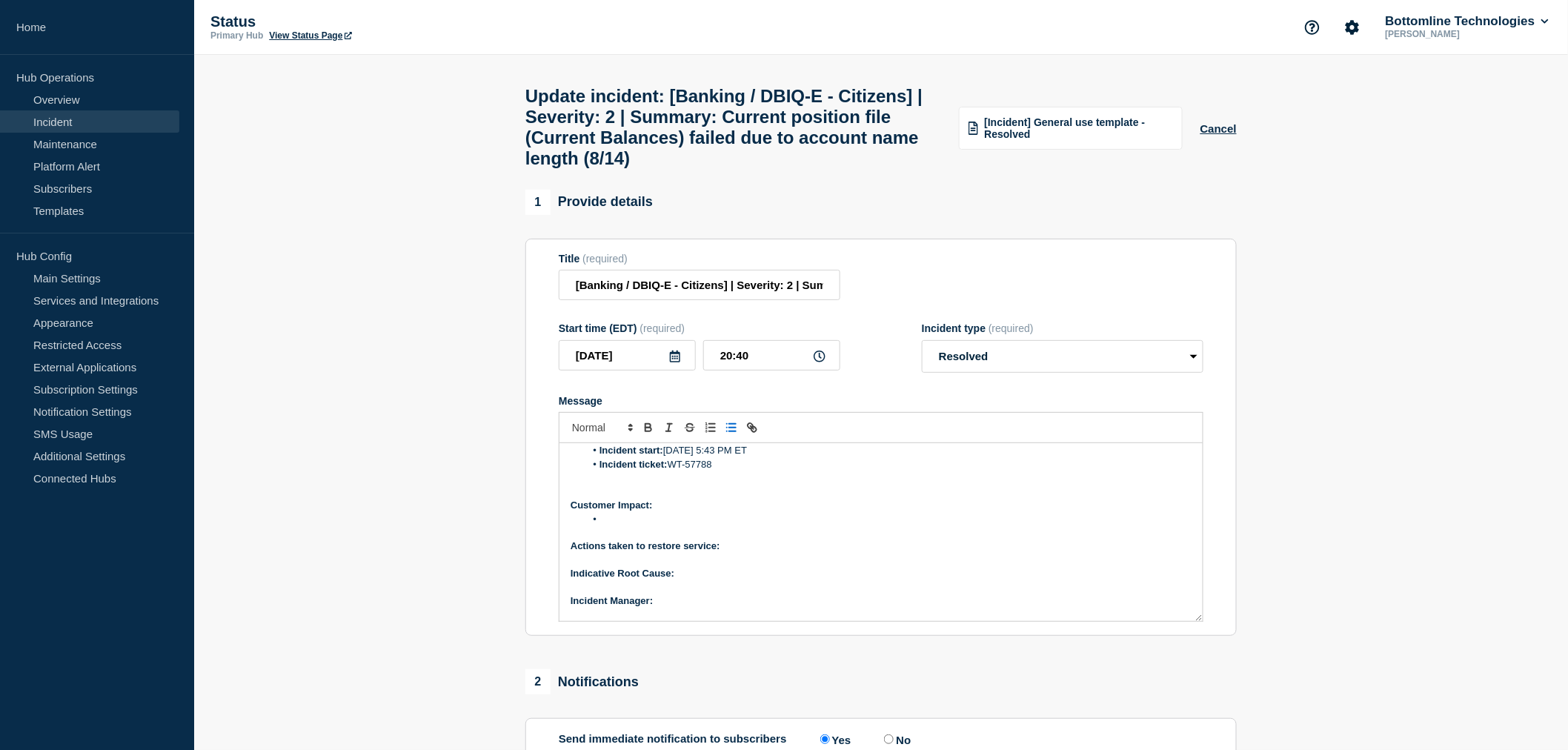
scroll to position [153, 0]
drag, startPoint x: 627, startPoint y: 520, endPoint x: 601, endPoint y: 532, distance: 28.6
click at [627, 504] on li "Message" at bounding box center [888, 497] width 607 height 13
click at [617, 504] on li "Message" at bounding box center [888, 497] width 607 height 13
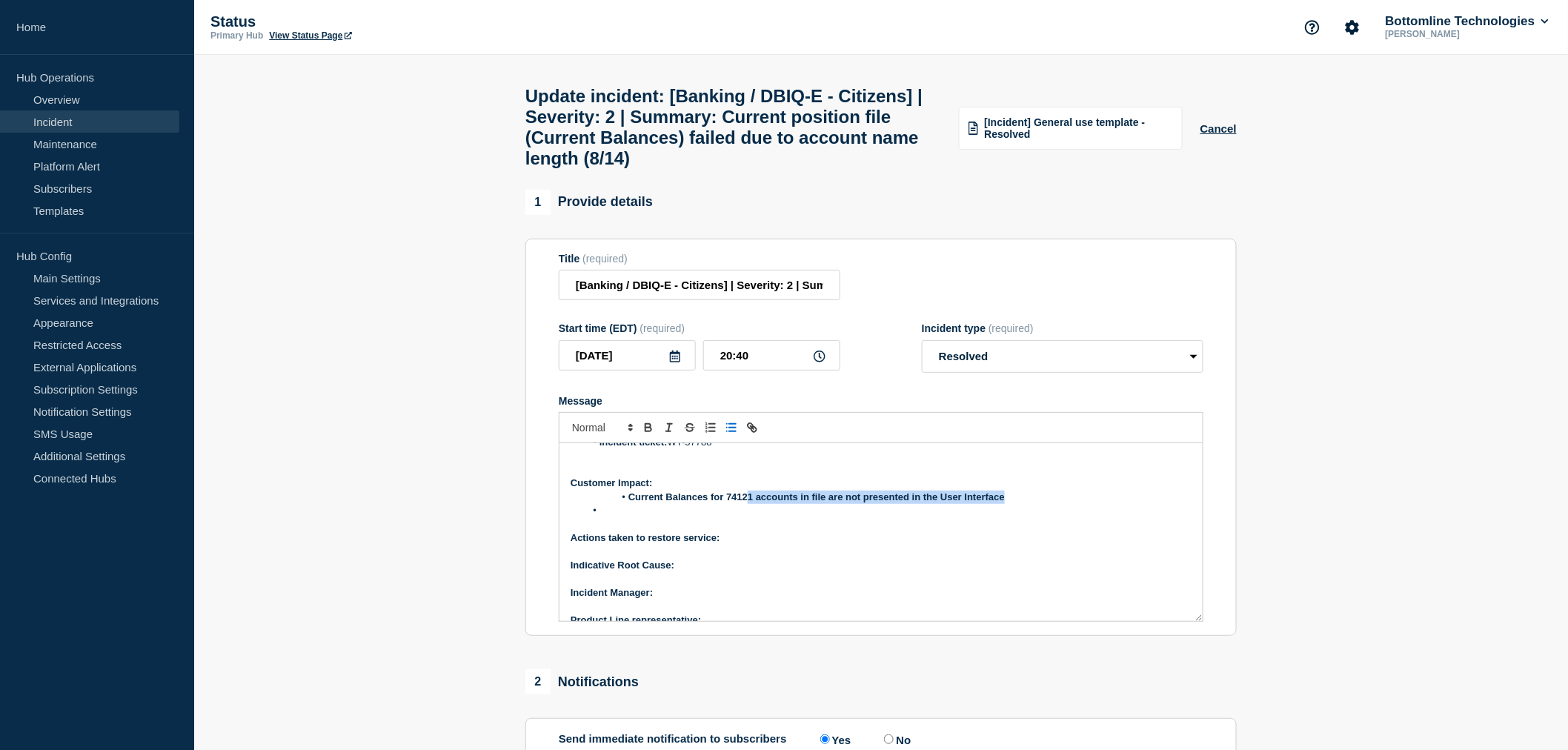
drag, startPoint x: 1020, startPoint y: 514, endPoint x: 729, endPoint y: 510, distance: 291.0
click at [732, 504] on li "Current Balances for 74121 accounts in file are not presented in the User Inter…" at bounding box center [888, 497] width 607 height 13
drag, startPoint x: 729, startPoint y: 510, endPoint x: 628, endPoint y: 513, distance: 101.0
click at [627, 504] on li "Current Balances for 74121 accounts in file are not presented in the User Inter…" at bounding box center [888, 497] width 607 height 13
drag, startPoint x: 628, startPoint y: 512, endPoint x: 1011, endPoint y: 525, distance: 383.2
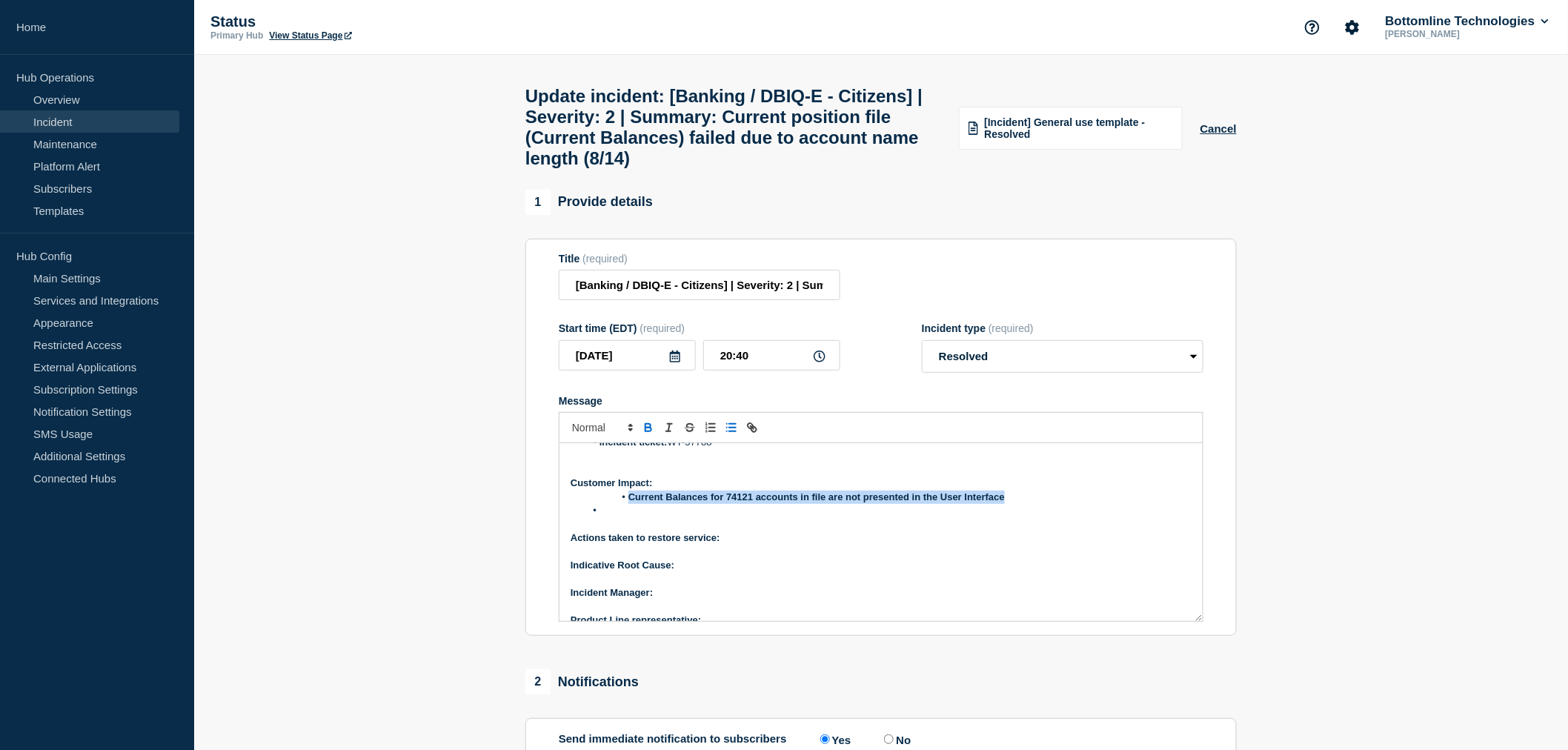
click at [1011, 518] on ol "Current Balances for 74121 accounts in file are not presented in the User Inter…" at bounding box center [881, 504] width 621 height 28
click at [627, 504] on li "Current Balances for 74121 accounts in file are not presented in the User Inter…" at bounding box center [888, 497] width 607 height 13
click at [626, 504] on li "Current Balances for 74121 accounts in file are not presented in the User Inter…" at bounding box center [888, 497] width 607 height 13
drag, startPoint x: 988, startPoint y: 508, endPoint x: 602, endPoint y: 520, distance: 386.2
click at [602, 504] on li "Current Balances for 74121 accounts in file are not presented in the User Inter…" at bounding box center [888, 497] width 607 height 13
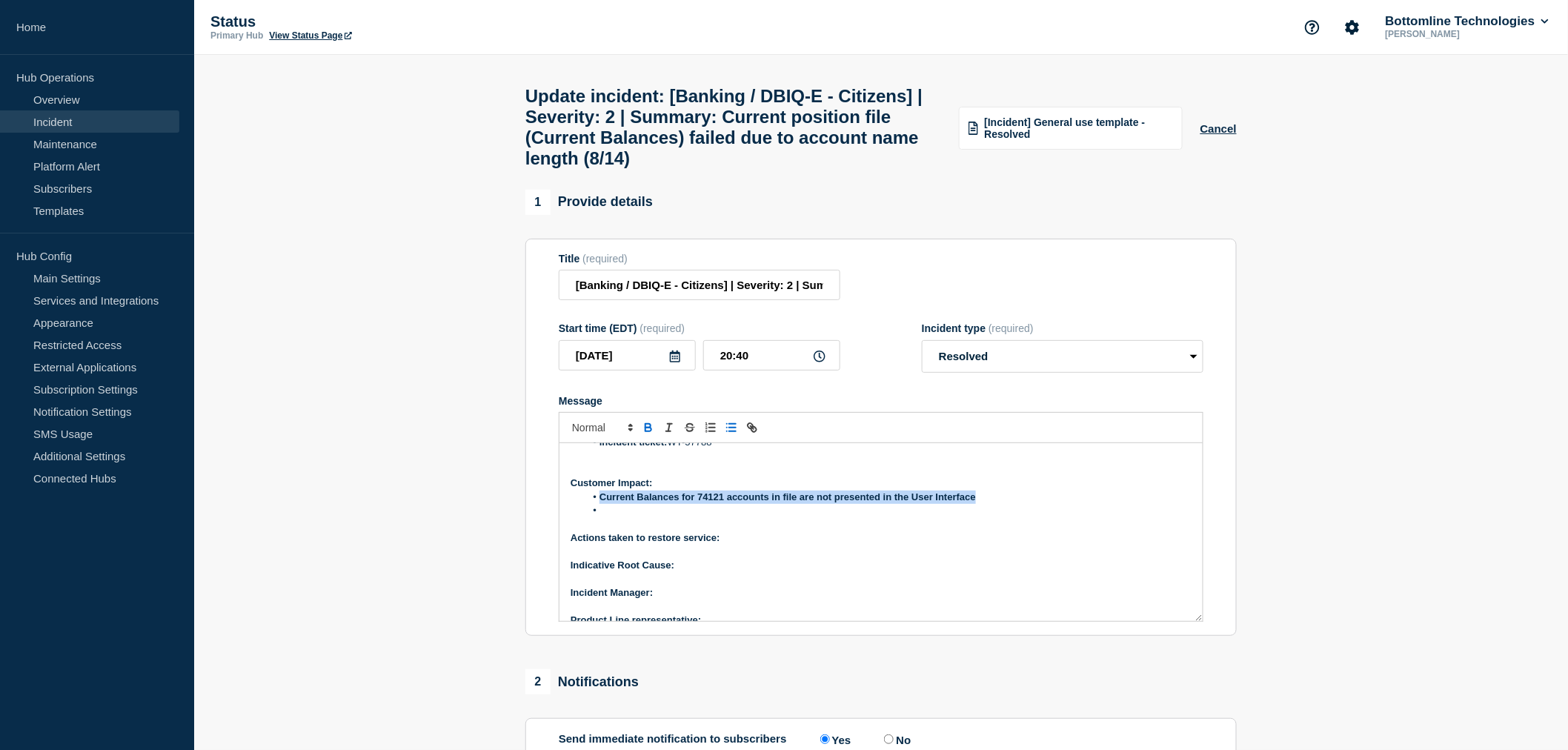
click at [646, 431] on icon "Toggle bold text" at bounding box center [648, 430] width 6 height 4
click at [623, 517] on li "Message" at bounding box center [888, 511] width 607 height 13
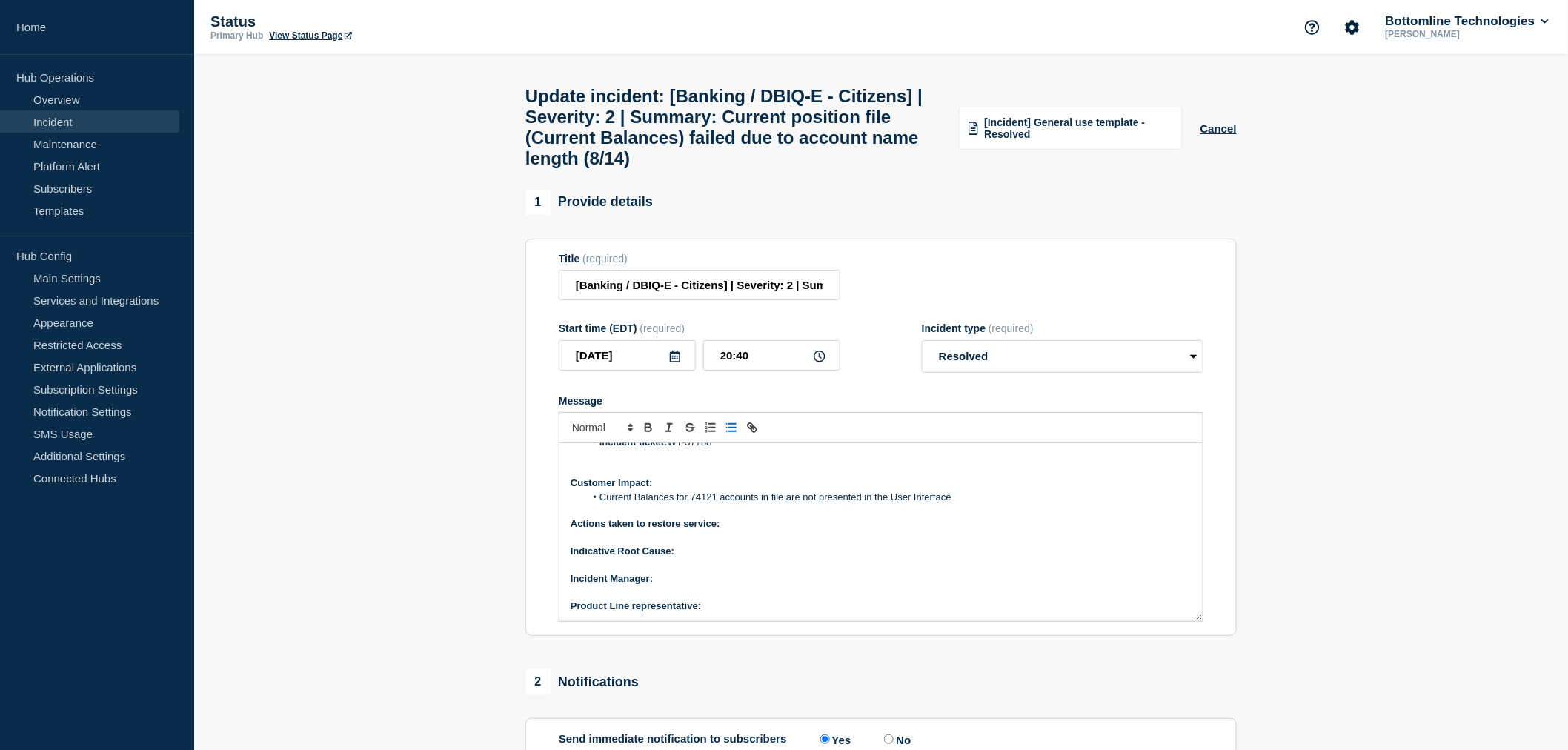
click at [738, 531] on p "Actions taken to restore service:" at bounding box center [881, 524] width 621 height 13
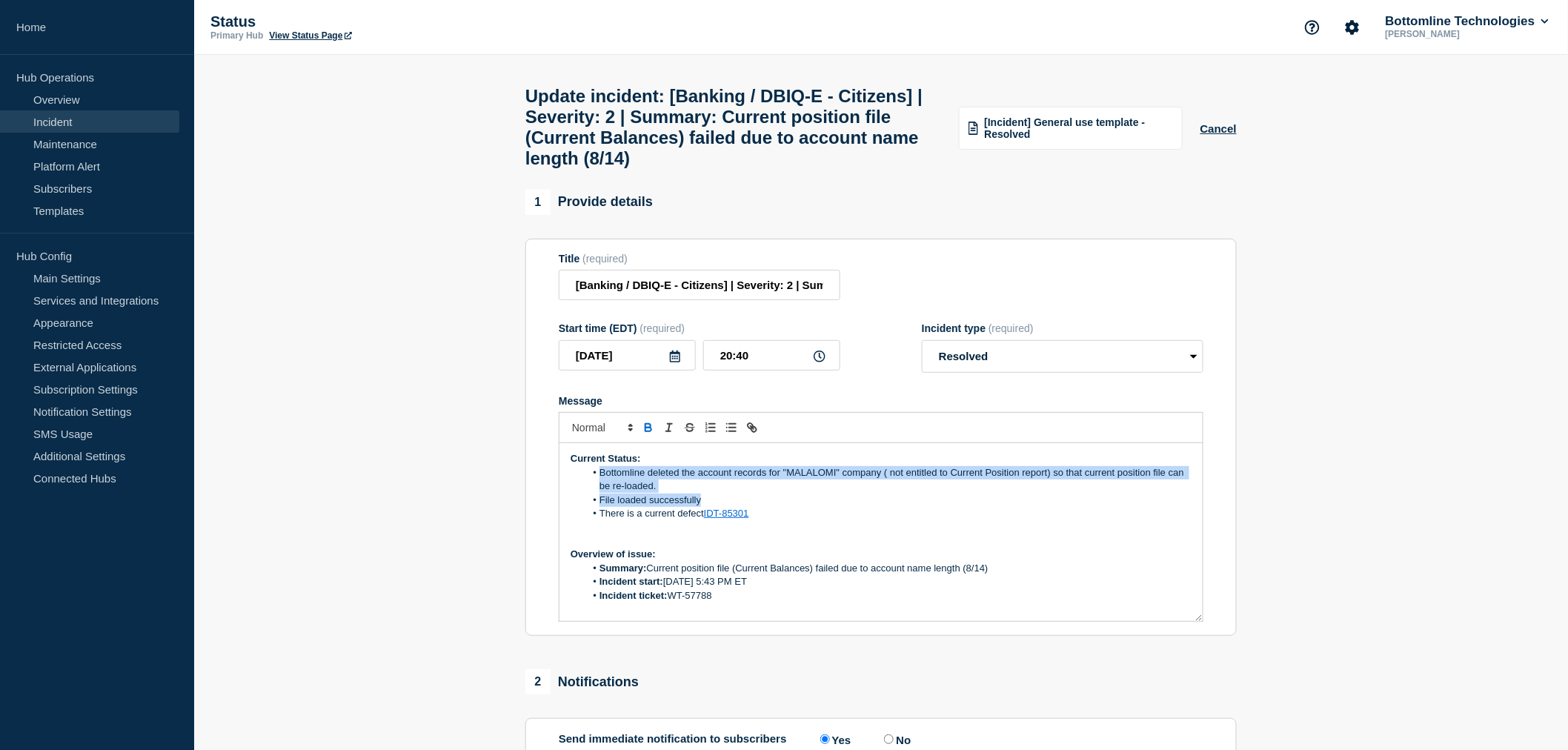
drag, startPoint x: 596, startPoint y: 490, endPoint x: 706, endPoint y: 515, distance: 112.8
click at [706, 515] on ol "Bottomline deleted the account records for "MALALOMI" company ( not entitled to…" at bounding box center [881, 493] width 621 height 55
copy ol "Bottomline deleted the account records for "MALALOMI" company ( not entitled to…"
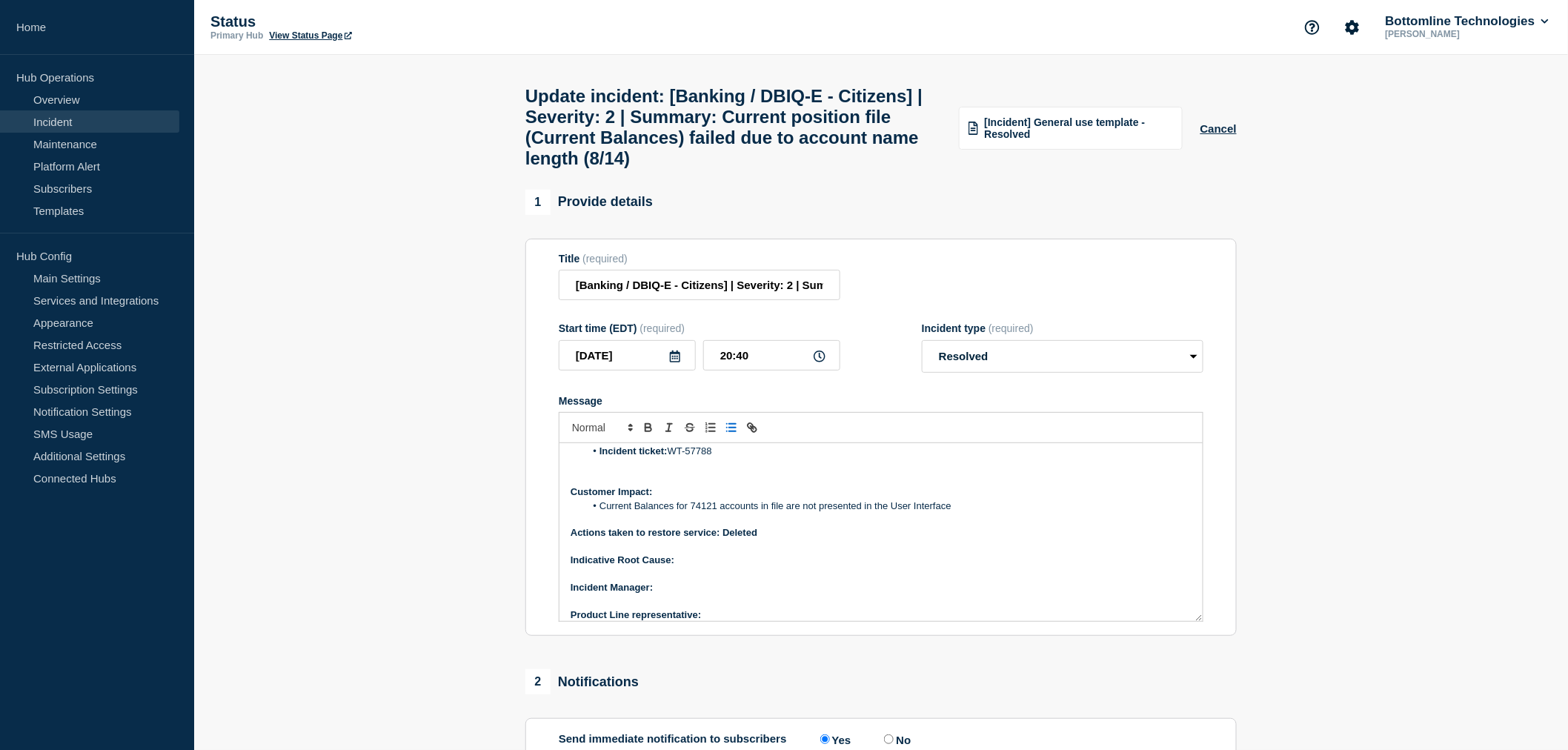
scroll to position [153, 0]
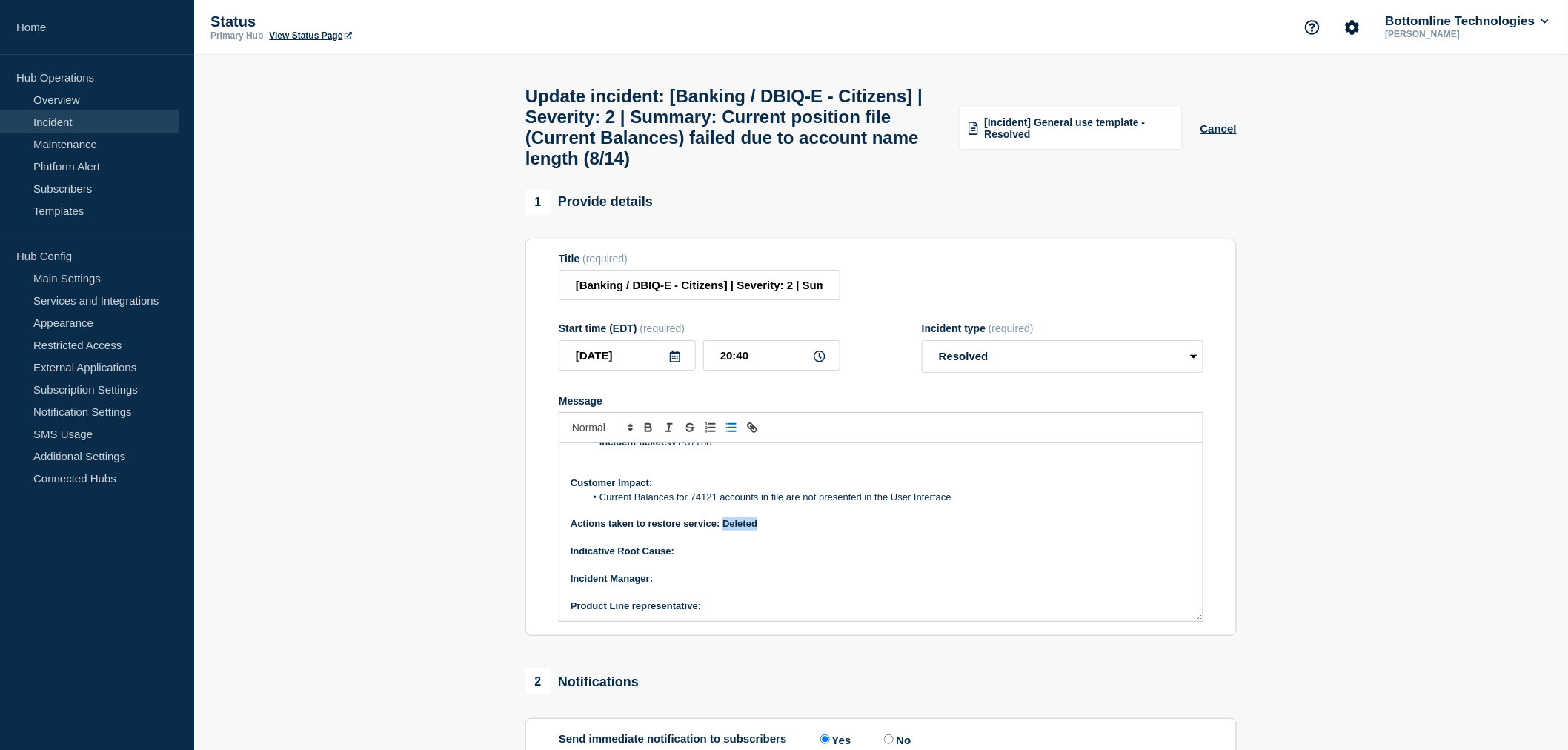
drag, startPoint x: 767, startPoint y: 544, endPoint x: 725, endPoint y: 539, distance: 42.3
click at [725, 531] on p "Actions taken to restore service: Deleted" at bounding box center [881, 524] width 621 height 13
click at [725, 530] on strong "Actions taken to restore service: Deleted" at bounding box center [663, 524] width 187 height 11
click at [768, 531] on p "Actions taken to restore service: Deleted" at bounding box center [881, 524] width 621 height 13
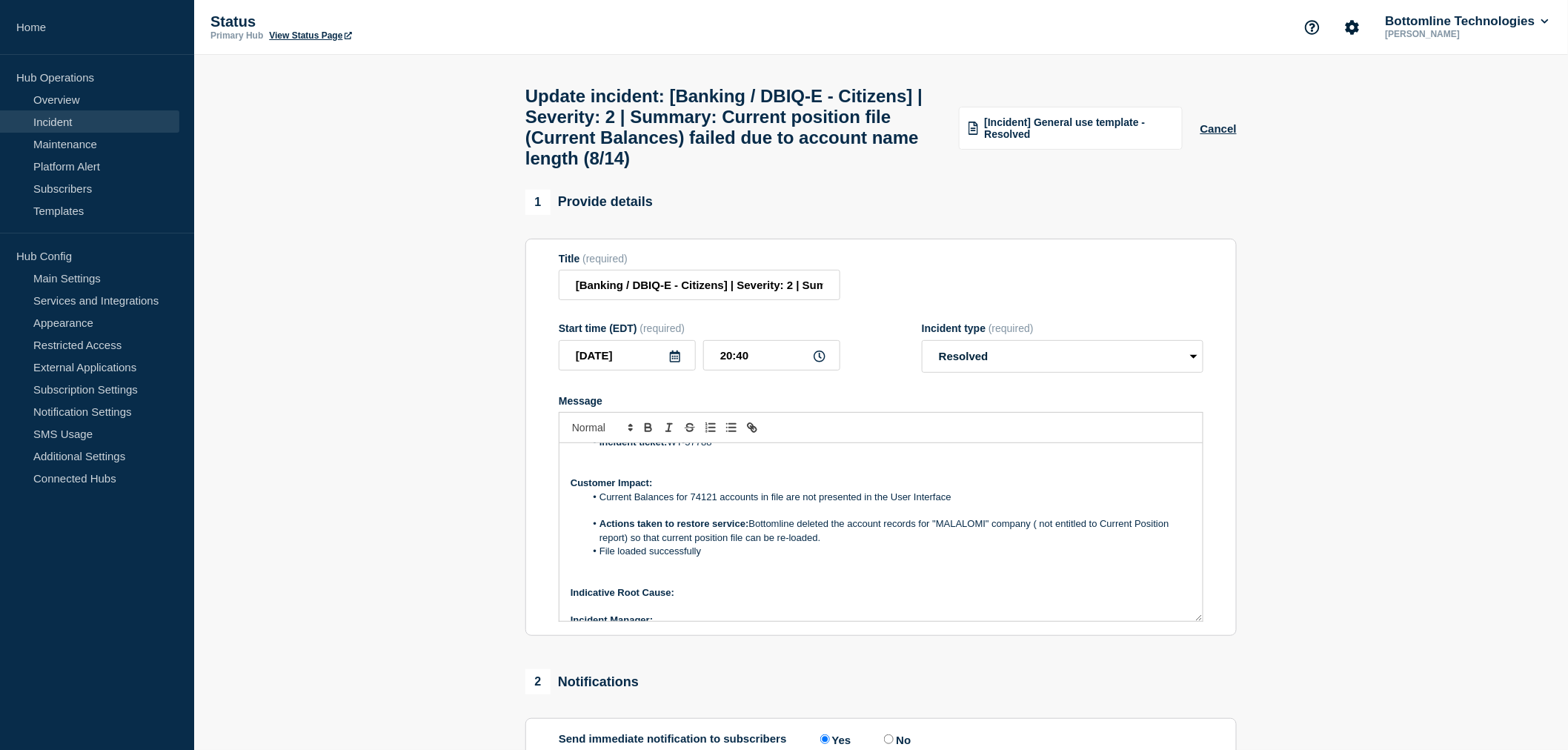
click at [600, 530] on strong "Actions taken to restore service:" at bounding box center [674, 524] width 149 height 11
click at [720, 530] on strong "Actions taken to restore service:" at bounding box center [645, 524] width 149 height 11
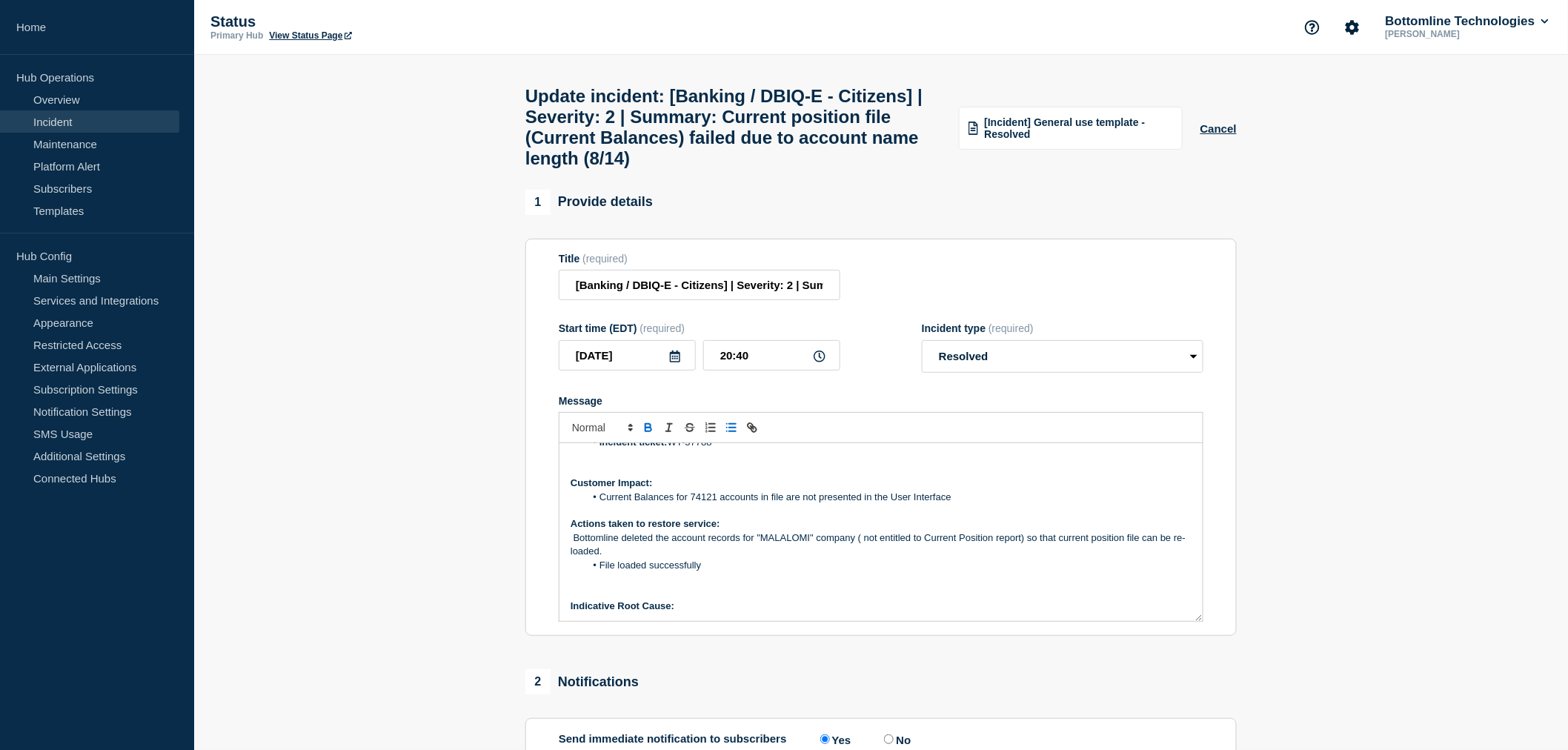
click at [730, 435] on icon "Toggle bulleted list" at bounding box center [731, 428] width 13 height 13
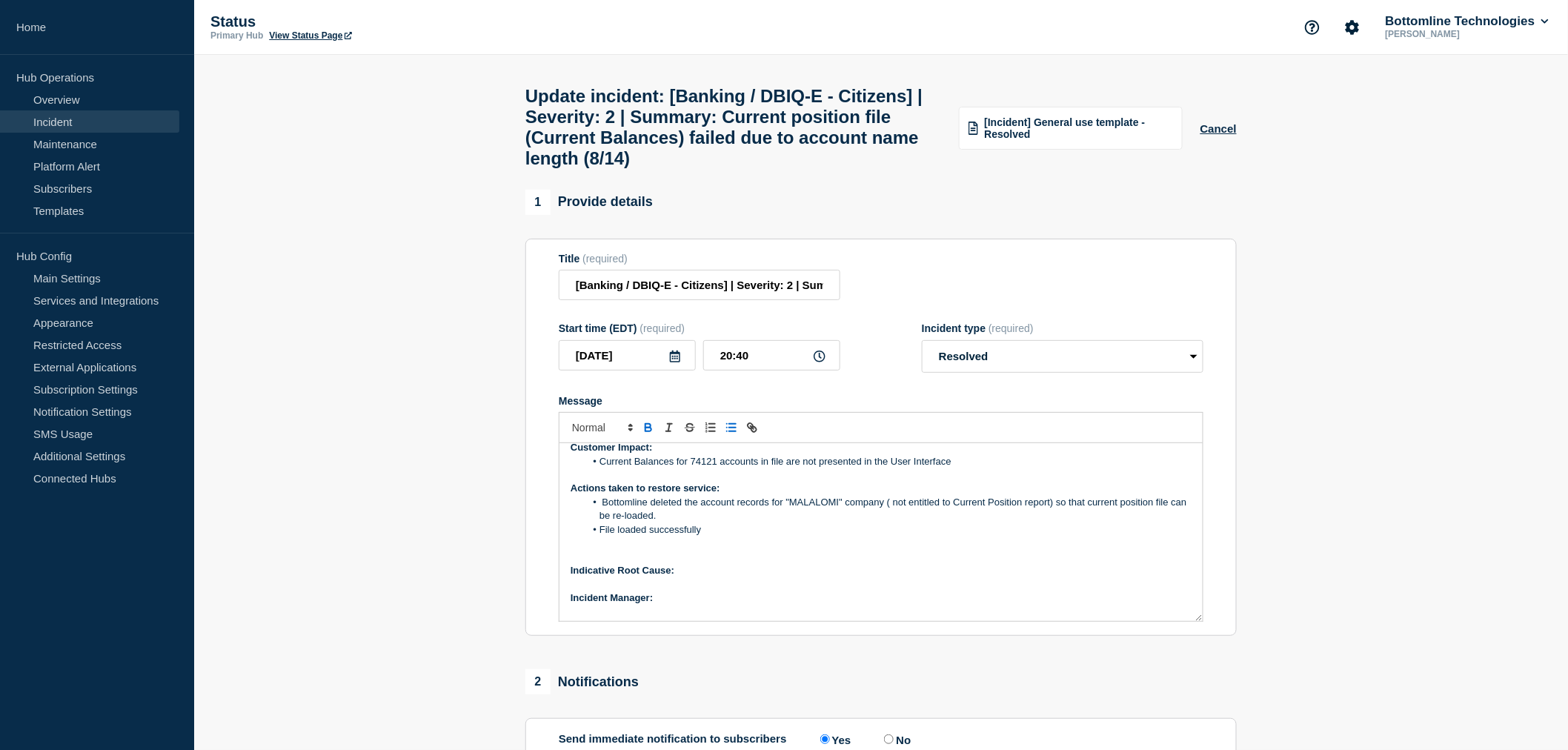
scroll to position [209, 0]
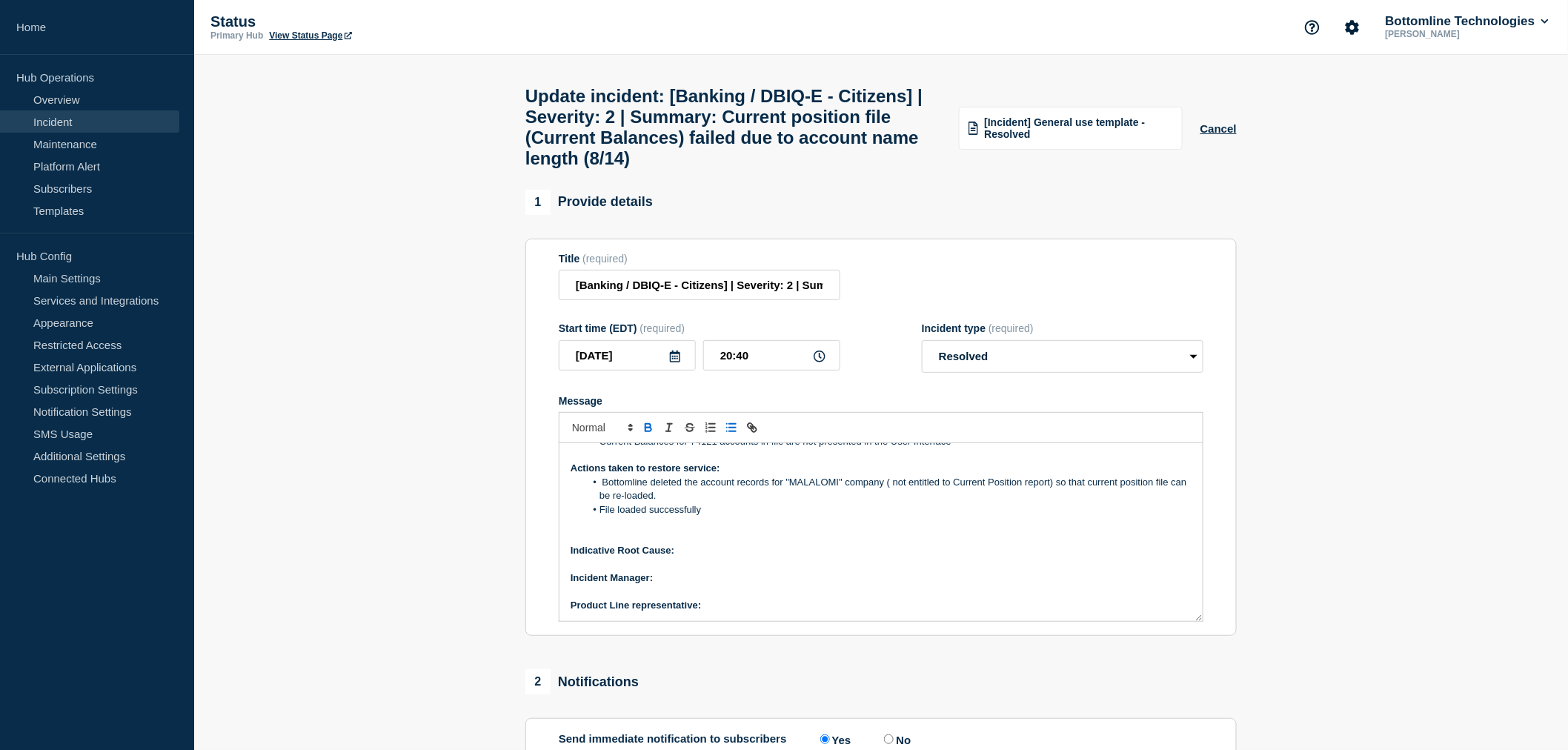
click at [691, 557] on p "Indicative Root Cause:" at bounding box center [881, 551] width 621 height 13
click at [683, 585] on p "﻿Incident Manager:" at bounding box center [881, 579] width 621 height 13
drag, startPoint x: 721, startPoint y: 590, endPoint x: 667, endPoint y: 598, distance: 54.6
click at [669, 585] on p "﻿Incident Manager: Neena Goel" at bounding box center [881, 579] width 621 height 13
drag, startPoint x: 662, startPoint y: 598, endPoint x: 700, endPoint y: 605, distance: 38.6
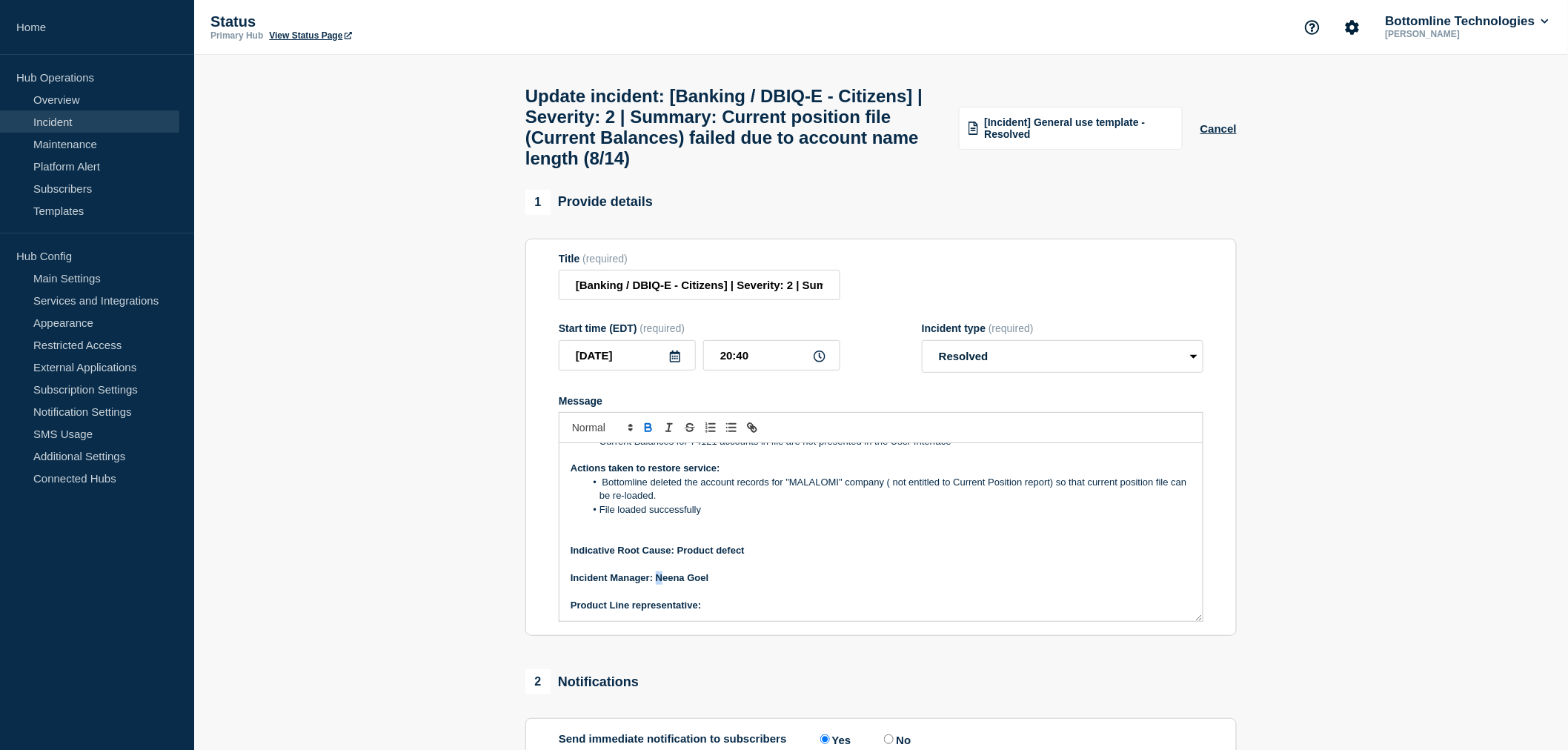
click at [661, 583] on strong "﻿Incident Manager: Neena Goel" at bounding box center [639, 579] width 138 height 11
drag, startPoint x: 716, startPoint y: 597, endPoint x: 655, endPoint y: 596, distance: 61.0
click at [655, 585] on p "﻿Incident Manager: Neena Goel" at bounding box center [881, 579] width 621 height 13
click at [719, 612] on p "Product Line representative:" at bounding box center [881, 605] width 621 height 13
drag, startPoint x: 795, startPoint y: 626, endPoint x: 712, endPoint y: 621, distance: 83.2
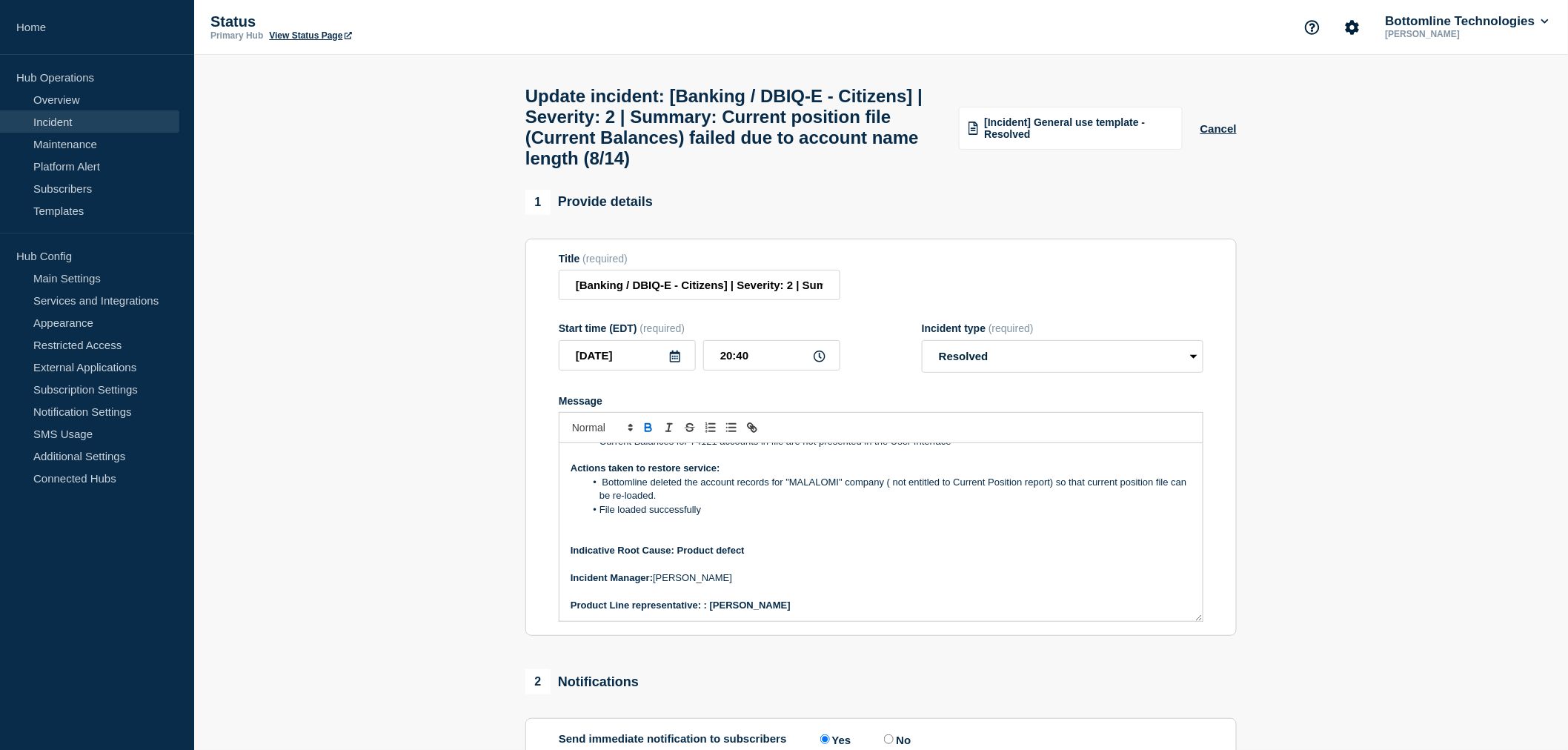
click at [712, 612] on p "Product Line representative: : Brian McAllister" at bounding box center [881, 605] width 621 height 13
click at [762, 557] on p "Indicative Root Cause: Product defect" at bounding box center [881, 551] width 621 height 13
drag, startPoint x: 744, startPoint y: 566, endPoint x: 678, endPoint y: 573, distance: 66.4
click at [678, 556] on strong "Indicative Root Cause: Product defect" at bounding box center [658, 551] width 174 height 11
click at [847, 557] on p "Indicative Root Cause: Product defect IDT-85301" at bounding box center [881, 551] width 621 height 13
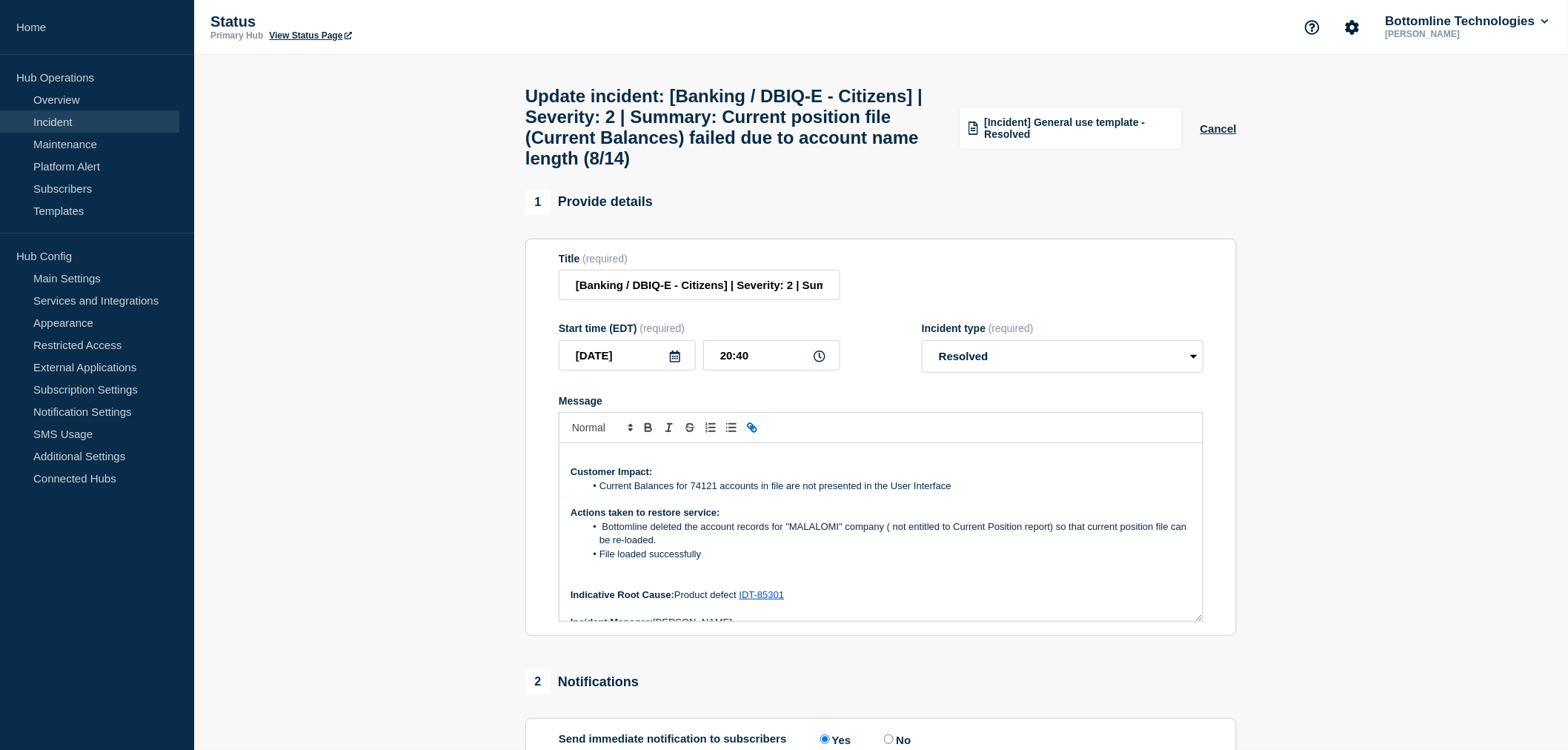
scroll to position [0, 0]
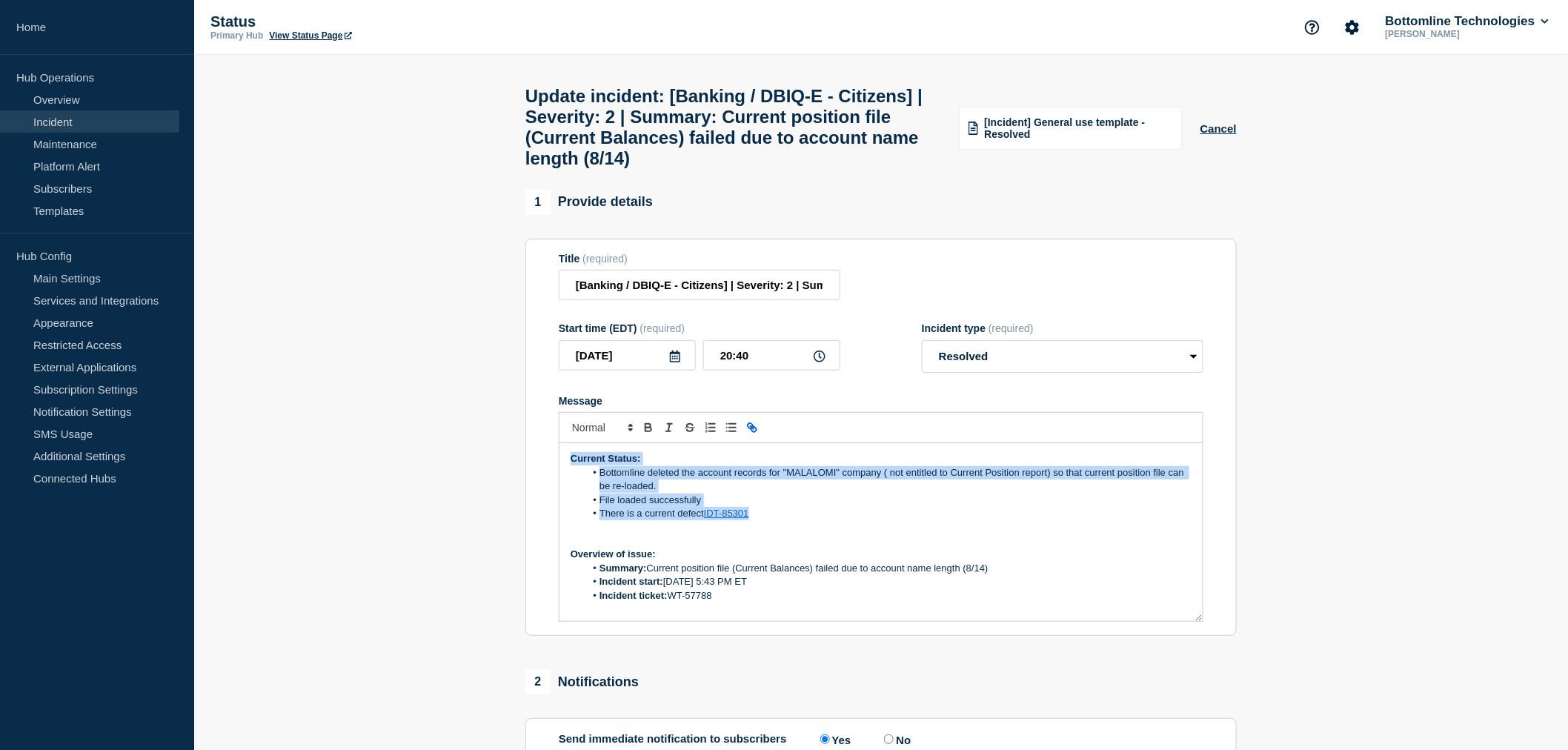
drag, startPoint x: 768, startPoint y: 530, endPoint x: 557, endPoint y: 469, distance: 219.6
click at [557, 469] on section "Title (required) [Banking / DBIQ-E - Citizens] | Severity: 2 | Summary: Current…" at bounding box center [881, 438] width 711 height 398
copy div "Current Status: Bottomline deleted the account records for "MALALOMI" company (…"
click at [767, 493] on li "Bottomline deleted the account records for "MALALOMI" company ( not entitled to…" at bounding box center [888, 480] width 607 height 28
drag, startPoint x: 767, startPoint y: 535, endPoint x: 590, endPoint y: 497, distance: 181.0
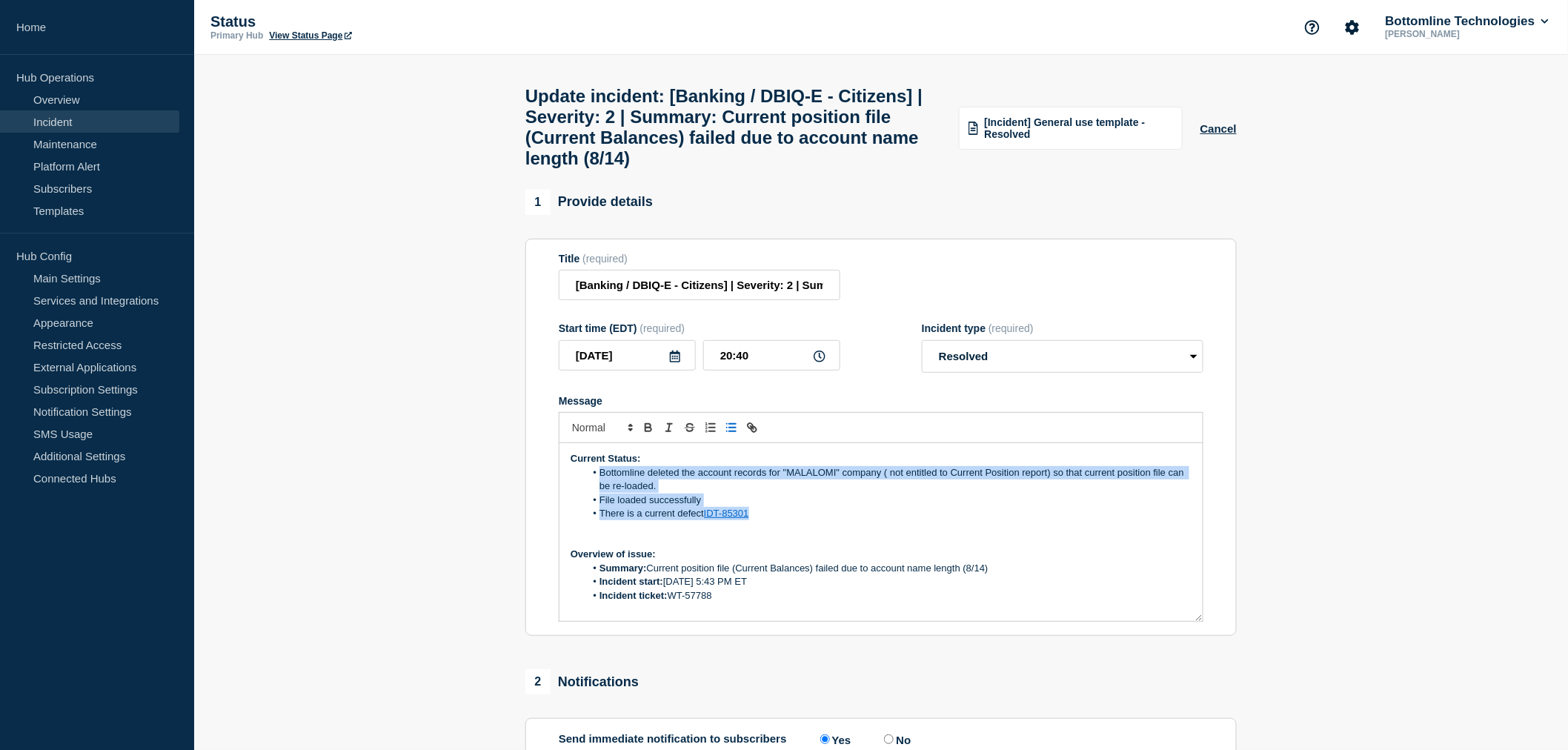
click at [590, 497] on ol "Bottomline deleted the account records for "MALALOMI" company ( not entitled to…" at bounding box center [881, 493] width 621 height 55
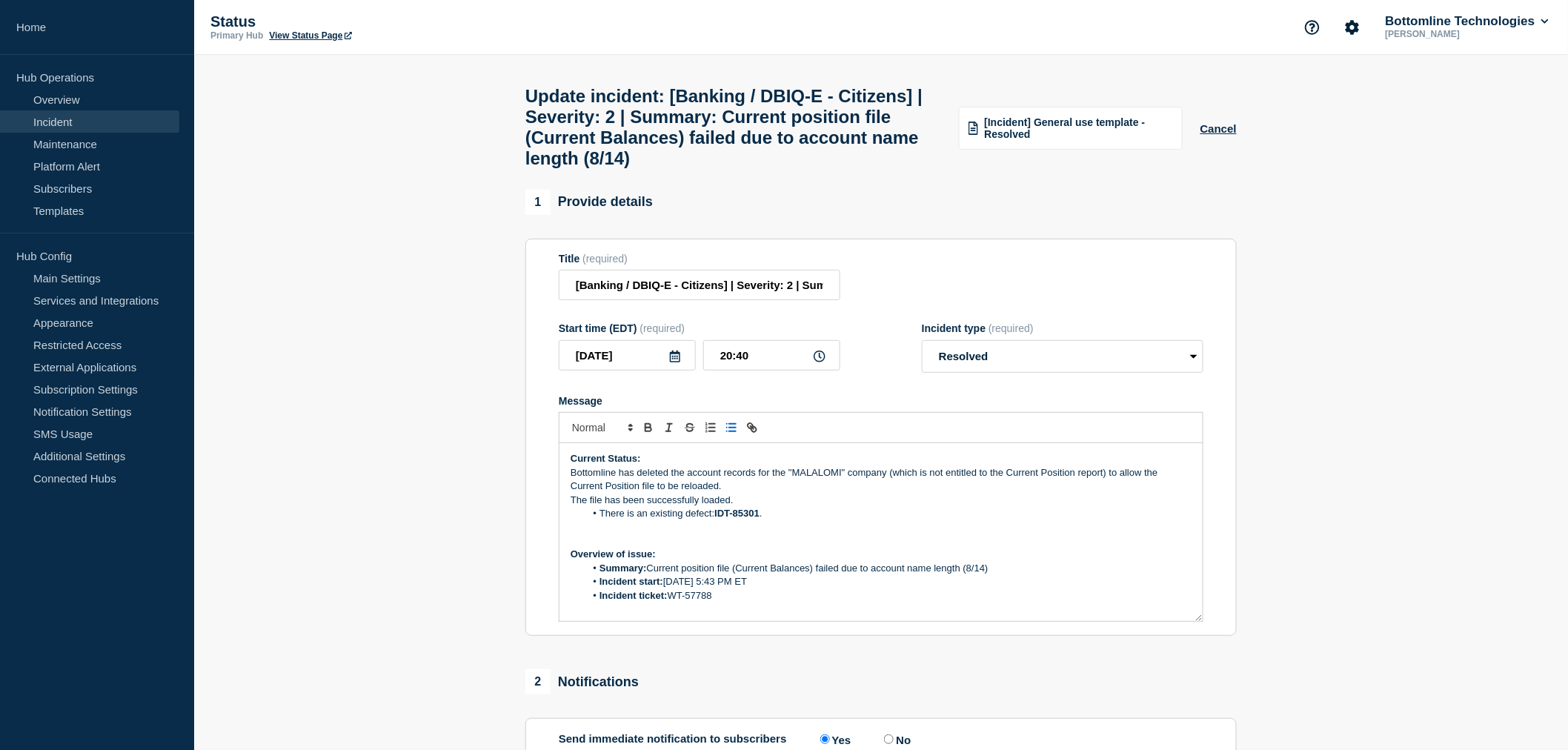
click at [572, 490] on p "Bottomline has deleted the account records for the "MALALOMI" company (which is…" at bounding box center [881, 480] width 621 height 28
click at [728, 435] on icon "Toggle bulleted list" at bounding box center [731, 428] width 13 height 13
click at [575, 507] on p "The file has been successfully loaded." at bounding box center [881, 500] width 621 height 13
click at [736, 428] on line "Toggle bulleted list" at bounding box center [732, 428] width 7 height 0
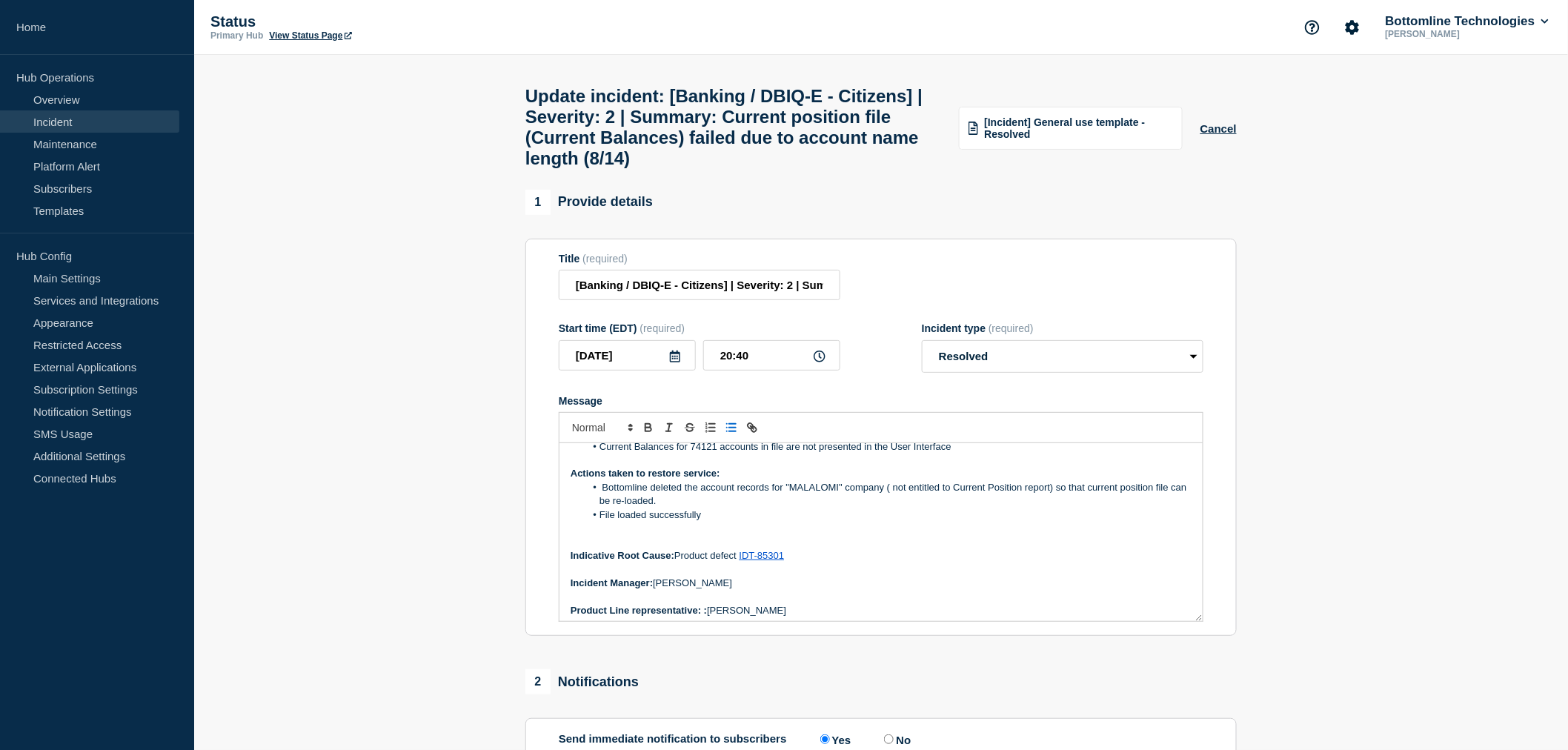
scroll to position [209, 0]
drag, startPoint x: 708, startPoint y: 530, endPoint x: 687, endPoint y: 529, distance: 21.0
click at [705, 516] on li "File loaded successfully" at bounding box center [888, 511] width 607 height 13
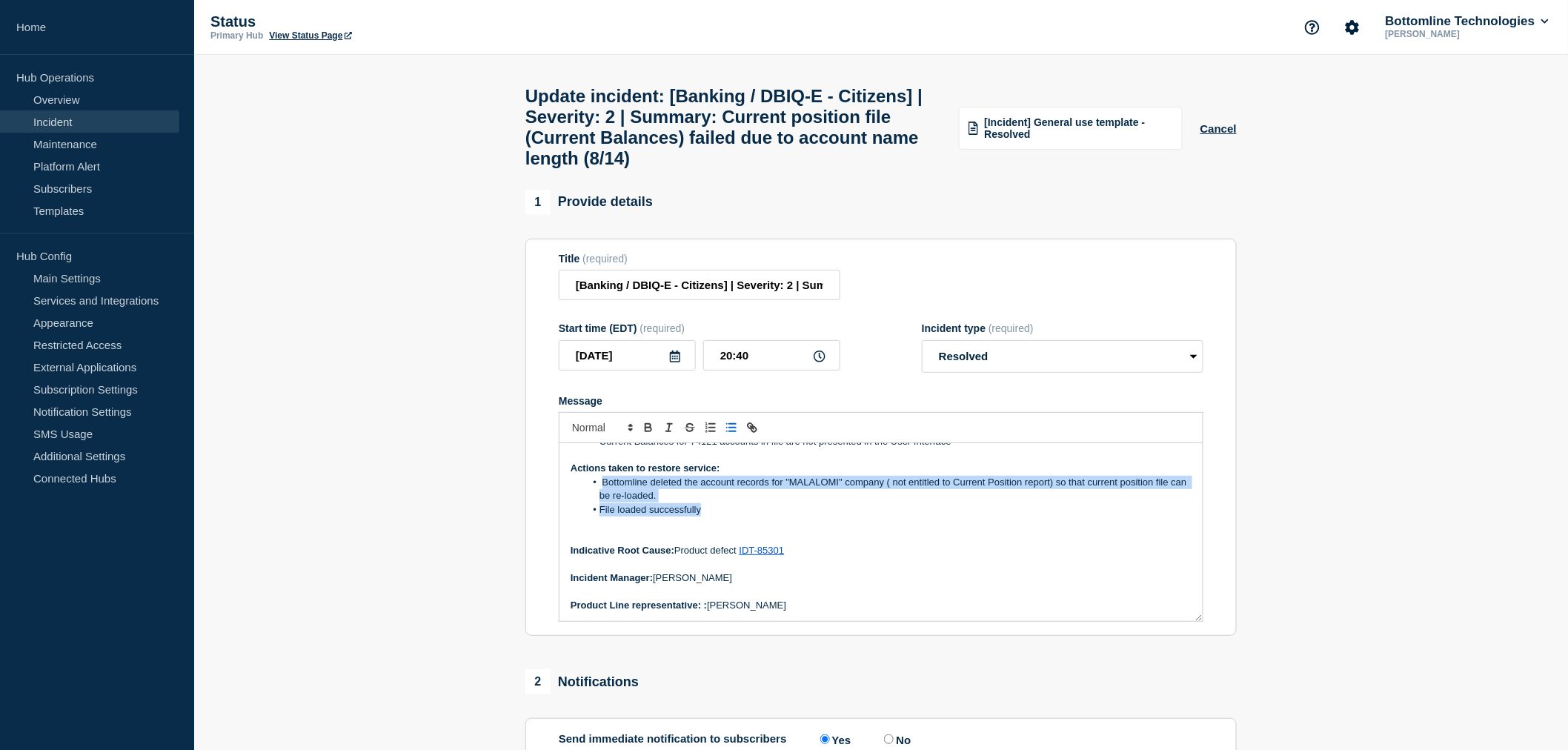
drag, startPoint x: 687, startPoint y: 529, endPoint x: 604, endPoint y: 499, distance: 88.3
click at [604, 499] on ol "Bottomline deleted the account records for "MALALOMI" company ( not entitled to…" at bounding box center [881, 496] width 621 height 41
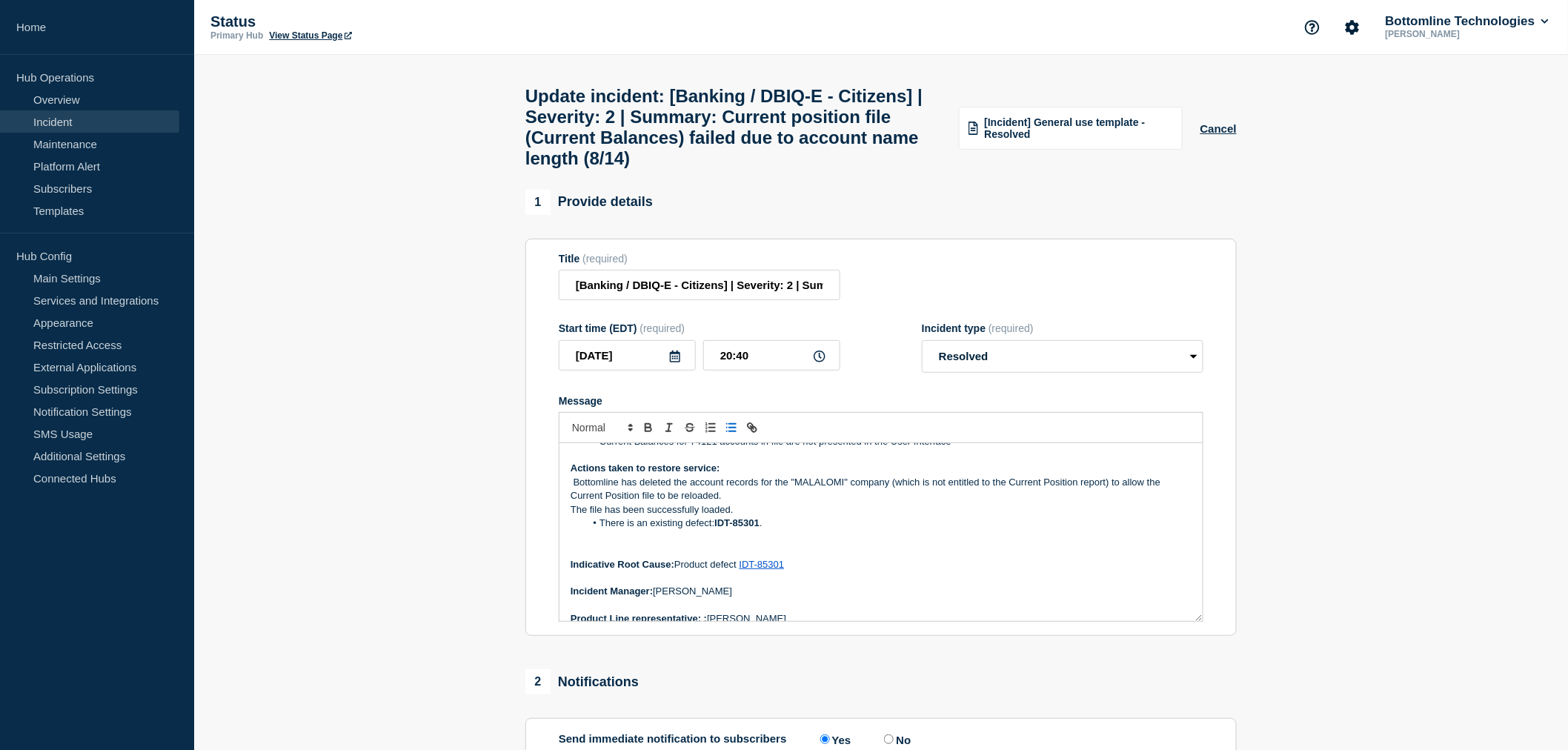
drag, startPoint x: 573, startPoint y: 503, endPoint x: 606, endPoint y: 490, distance: 35.5
click at [574, 503] on p "Bottomline has deleted the account records for the "MALALOMI" company (which is…" at bounding box center [881, 489] width 621 height 28
click at [729, 435] on icon "Toggle bulleted list" at bounding box center [731, 428] width 13 height 13
click at [576, 516] on p "The file has been successfully loaded." at bounding box center [881, 511] width 621 height 13
click at [573, 516] on p "The file has been successfully loaded." at bounding box center [881, 511] width 621 height 13
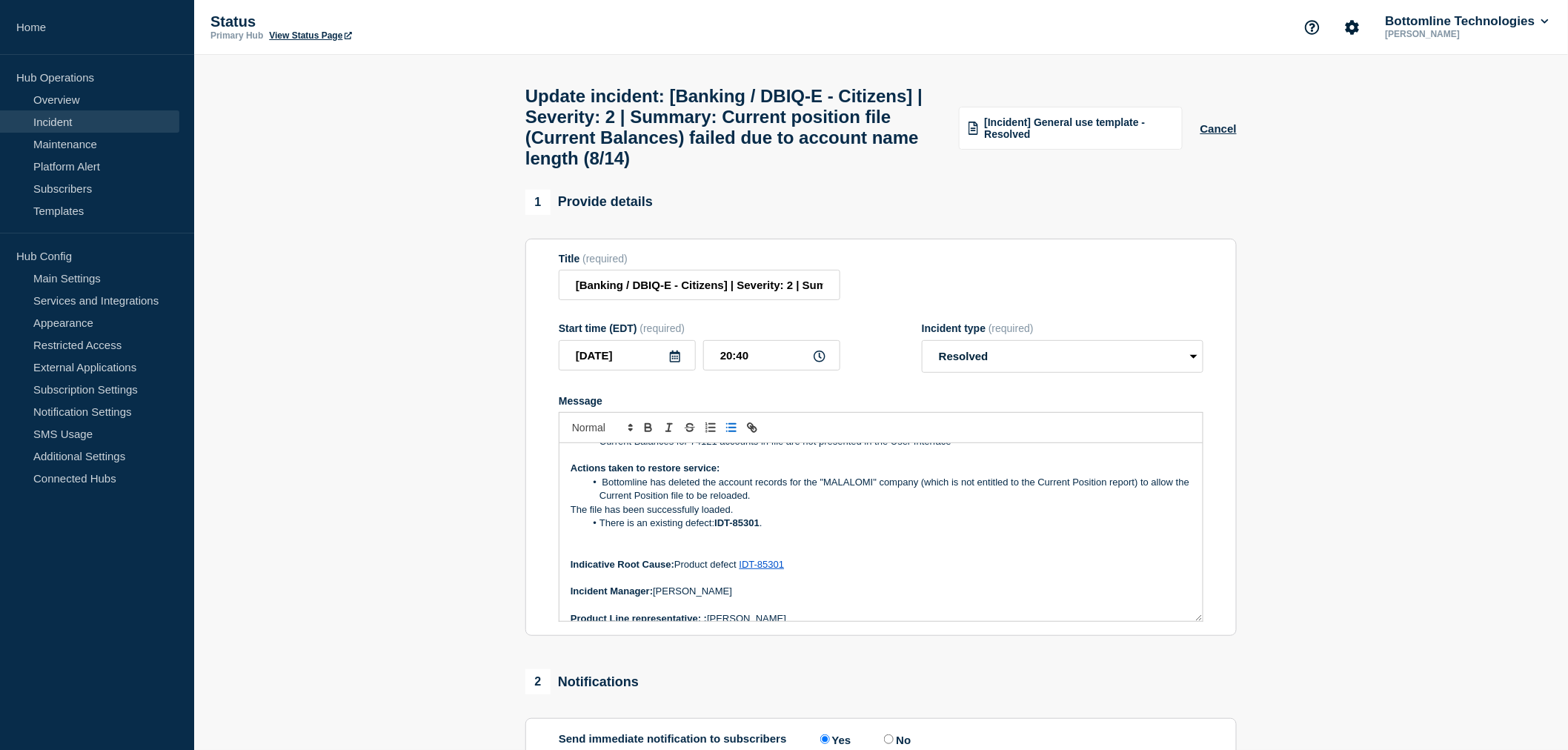
drag, startPoint x: 727, startPoint y: 441, endPoint x: 727, endPoint y: 454, distance: 13.0
click at [729, 435] on icon "Toggle bulleted list" at bounding box center [731, 428] width 13 height 13
drag, startPoint x: 768, startPoint y: 543, endPoint x: 597, endPoint y: 546, distance: 171.0
click at [597, 530] on li "There is an existing defect: IDT-85301 ." at bounding box center [888, 523] width 607 height 13
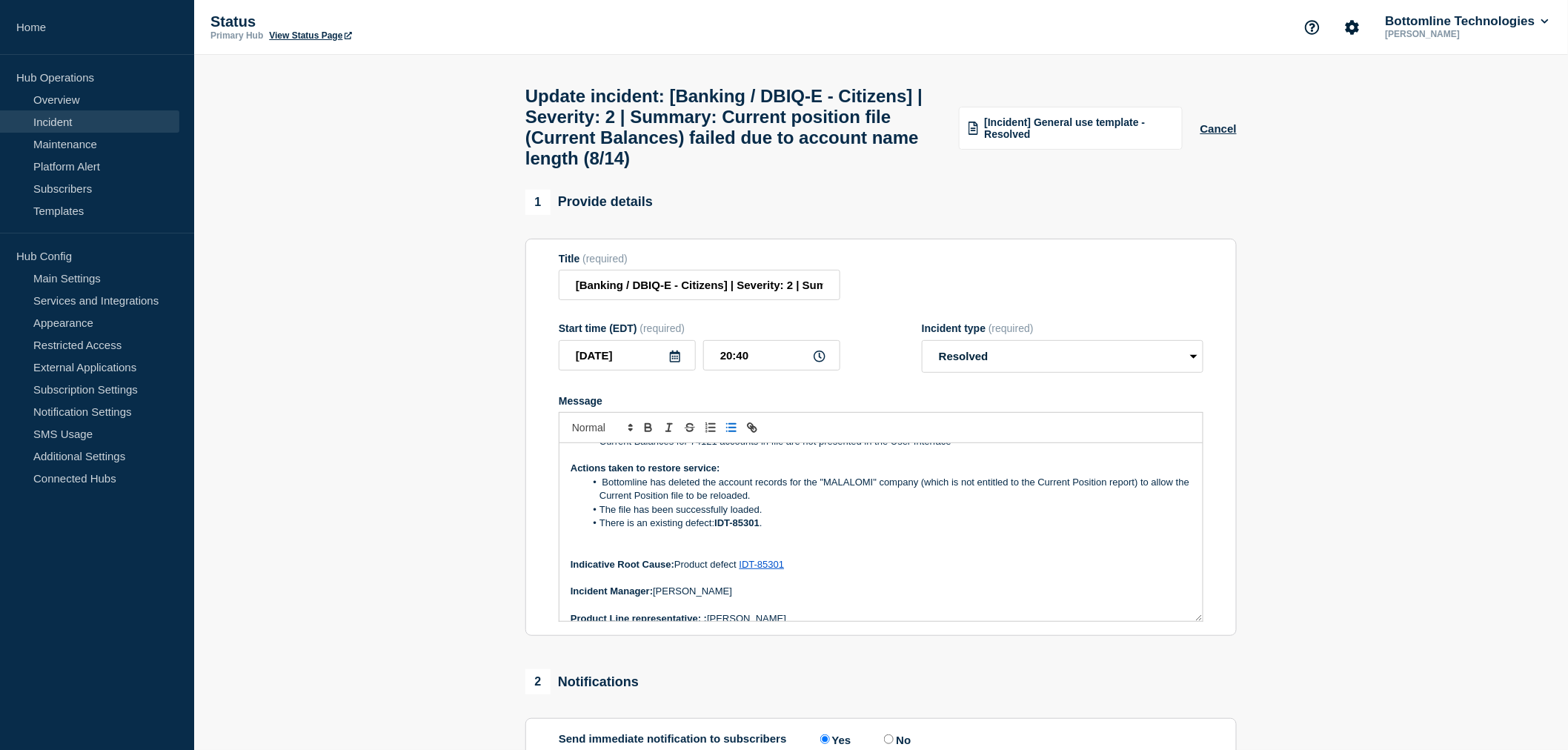
click at [779, 530] on li "There is an existing defect: IDT-85301 ." at bounding box center [888, 523] width 607 height 13
drag, startPoint x: 774, startPoint y: 539, endPoint x: 601, endPoint y: 545, distance: 173.1
click at [601, 530] on li "There is an existing defect: IDT-85301 ." at bounding box center [888, 523] width 607 height 13
drag, startPoint x: 774, startPoint y: 538, endPoint x: 602, endPoint y: 546, distance: 172.2
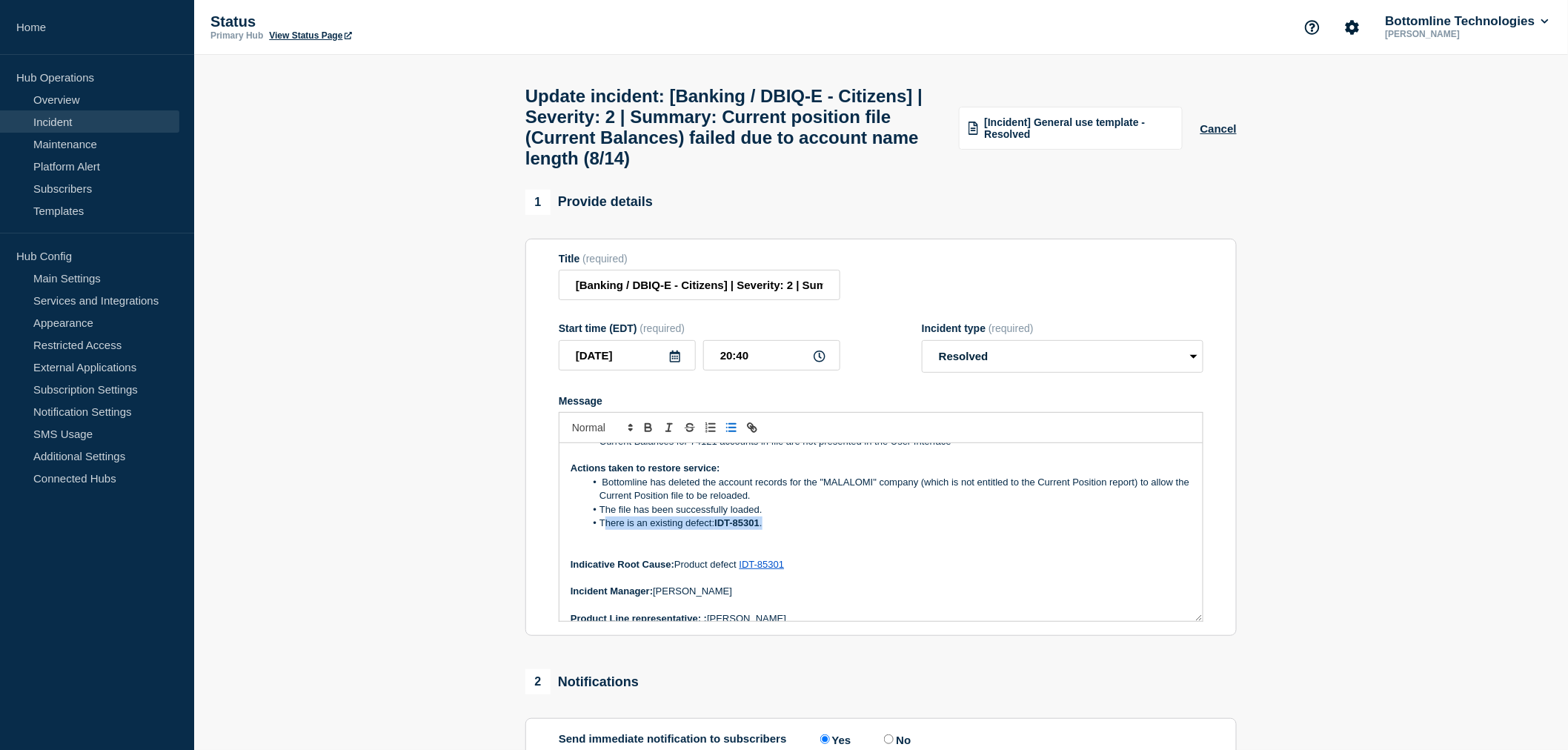
click at [602, 530] on li "There is an existing defect: IDT-85301 ." at bounding box center [888, 523] width 607 height 13
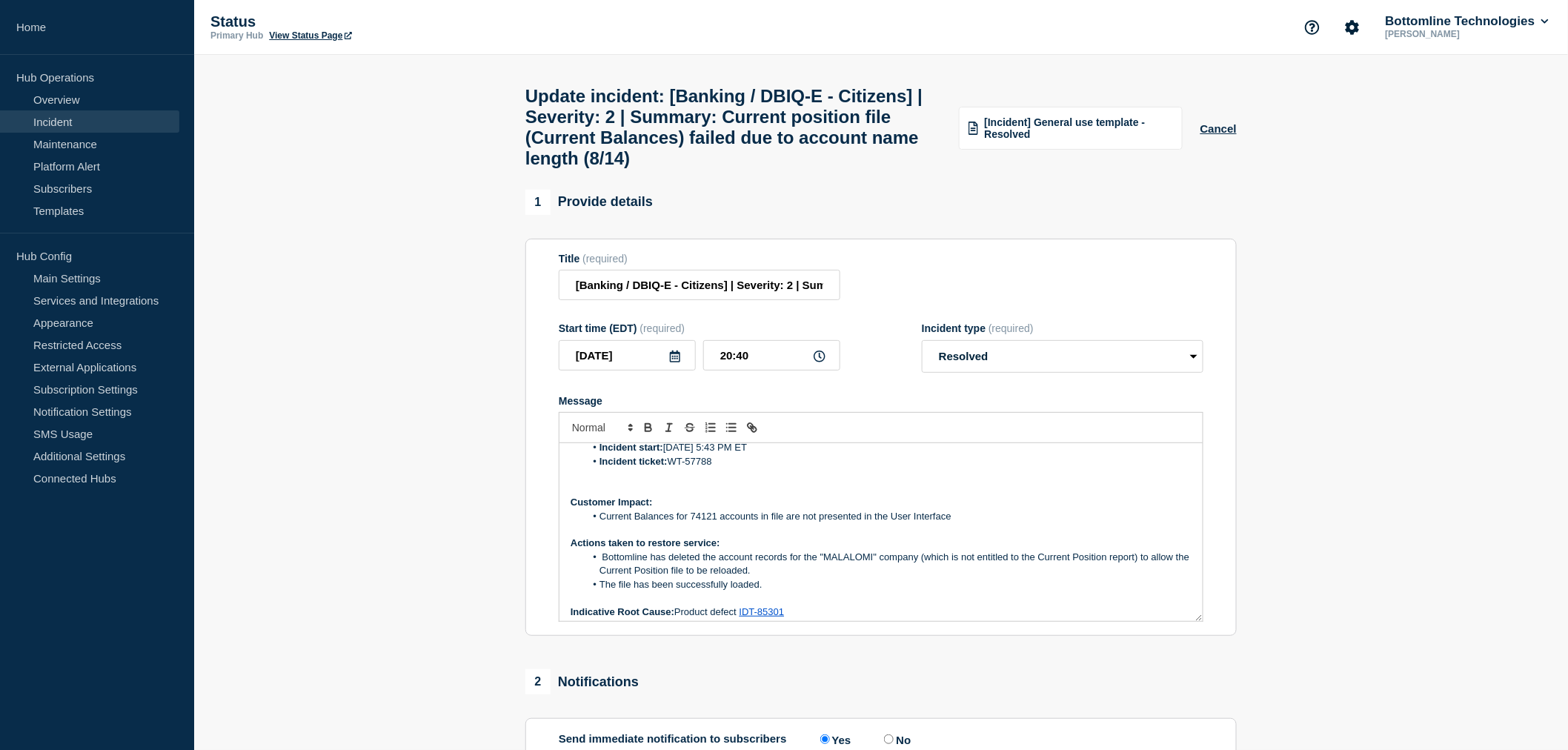
scroll to position [195, 0]
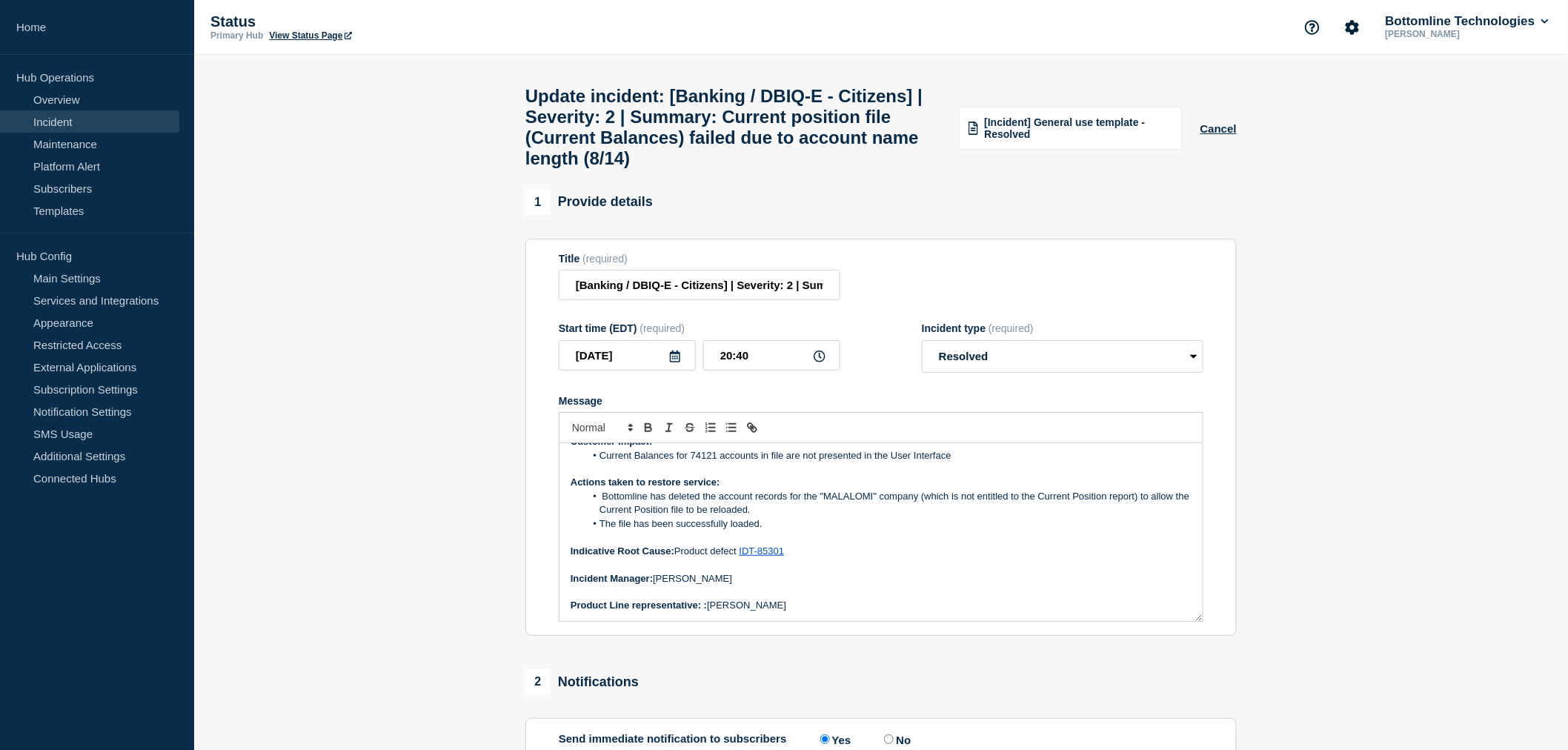
drag, startPoint x: 571, startPoint y: 474, endPoint x: 791, endPoint y: 697, distance: 313.3
click at [791, 697] on div "1 Provide details Title (required) [Banking / DBIQ-E - Citizens] | Severity: 2 …" at bounding box center [881, 609] width 728 height 840
copy div "Current Status: Bottomline has deleted the account records for the "MALALOMI" c…"
click at [868, 531] on li "The file has been successfully loaded." at bounding box center [888, 524] width 607 height 13
click at [732, 531] on li "The file has been successfully loaded." at bounding box center [888, 524] width 607 height 13
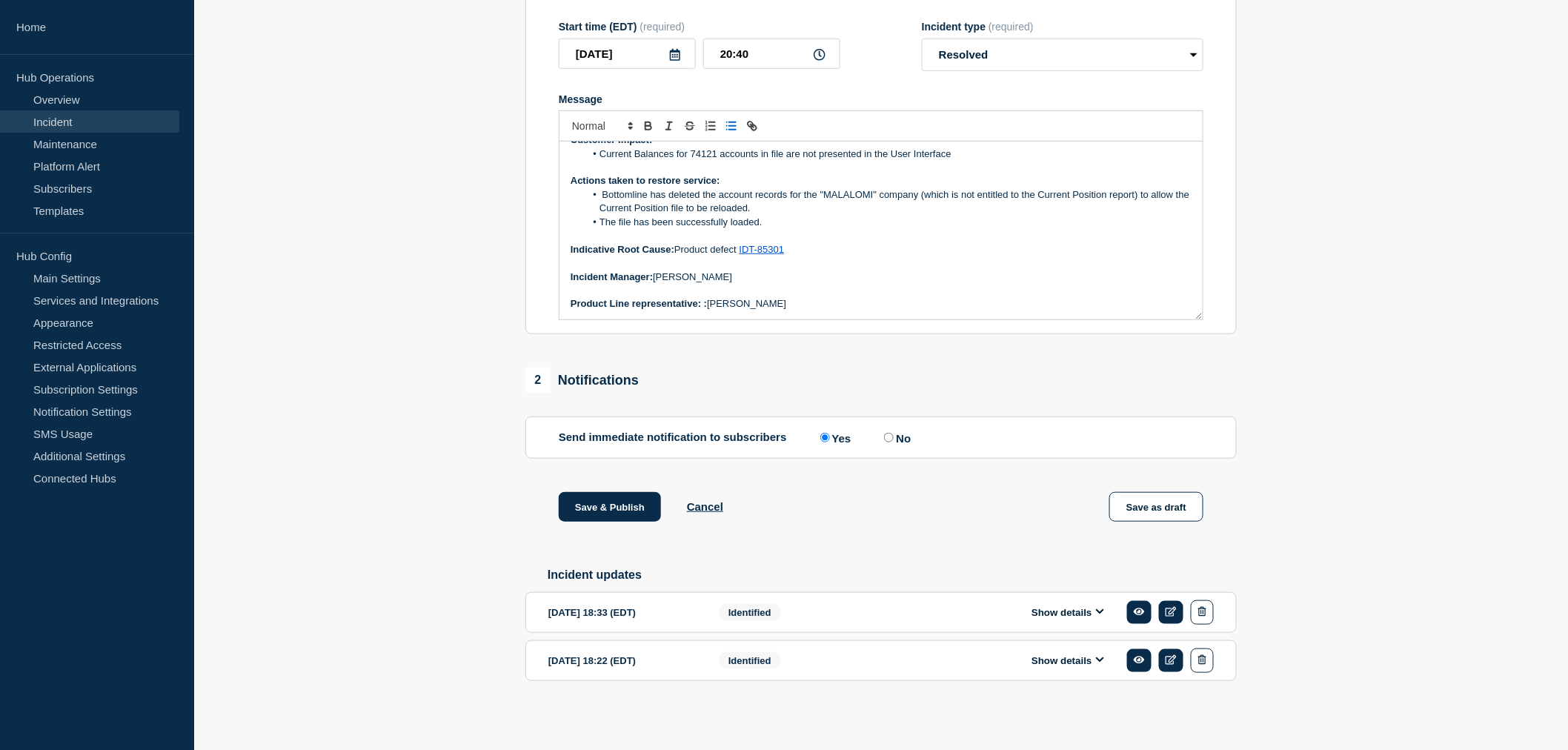
scroll to position [323, 0]
click at [606, 504] on button "Save & Publish" at bounding box center [610, 507] width 102 height 30
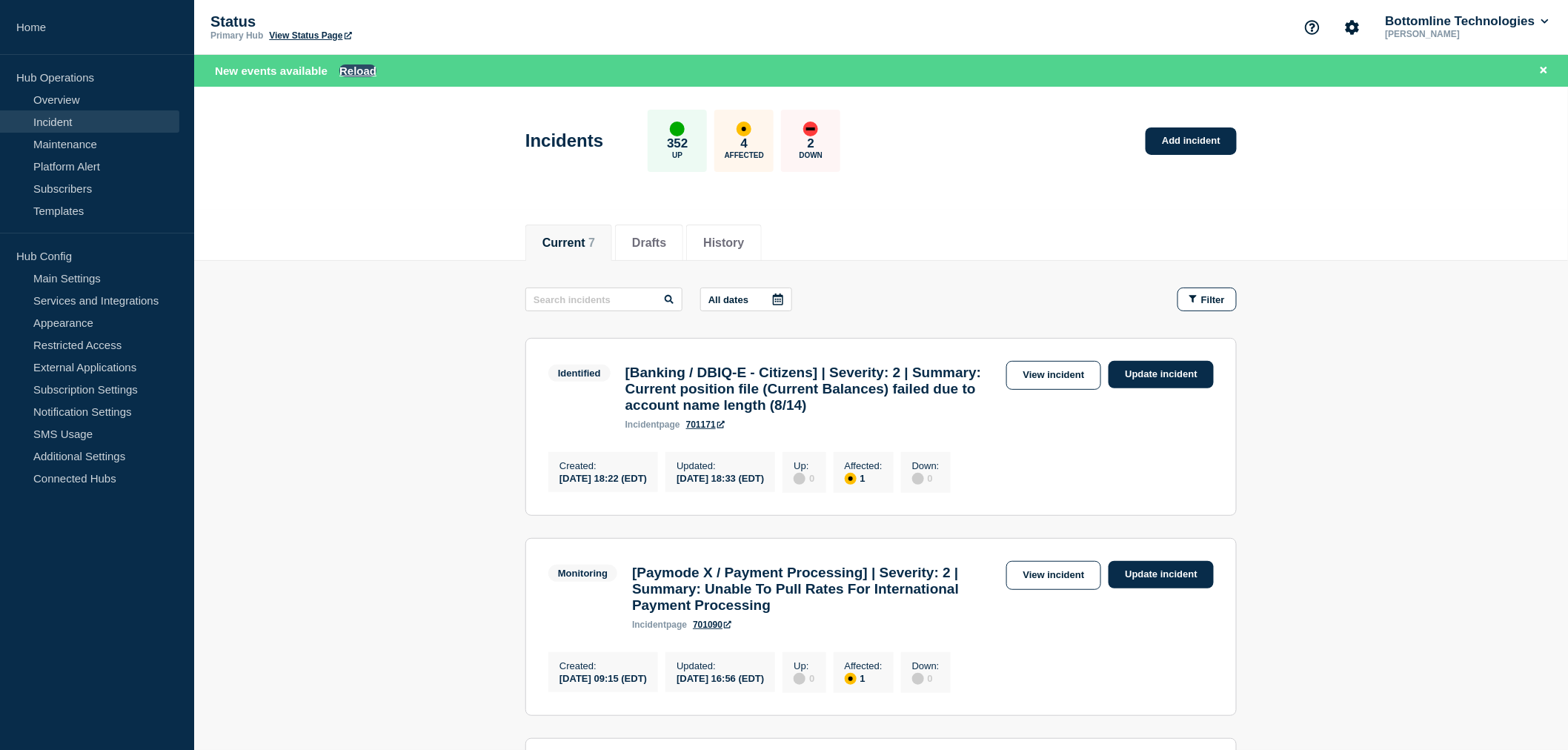
click at [356, 71] on button "Reload" at bounding box center [357, 70] width 37 height 12
